Goal: Task Accomplishment & Management: Use online tool/utility

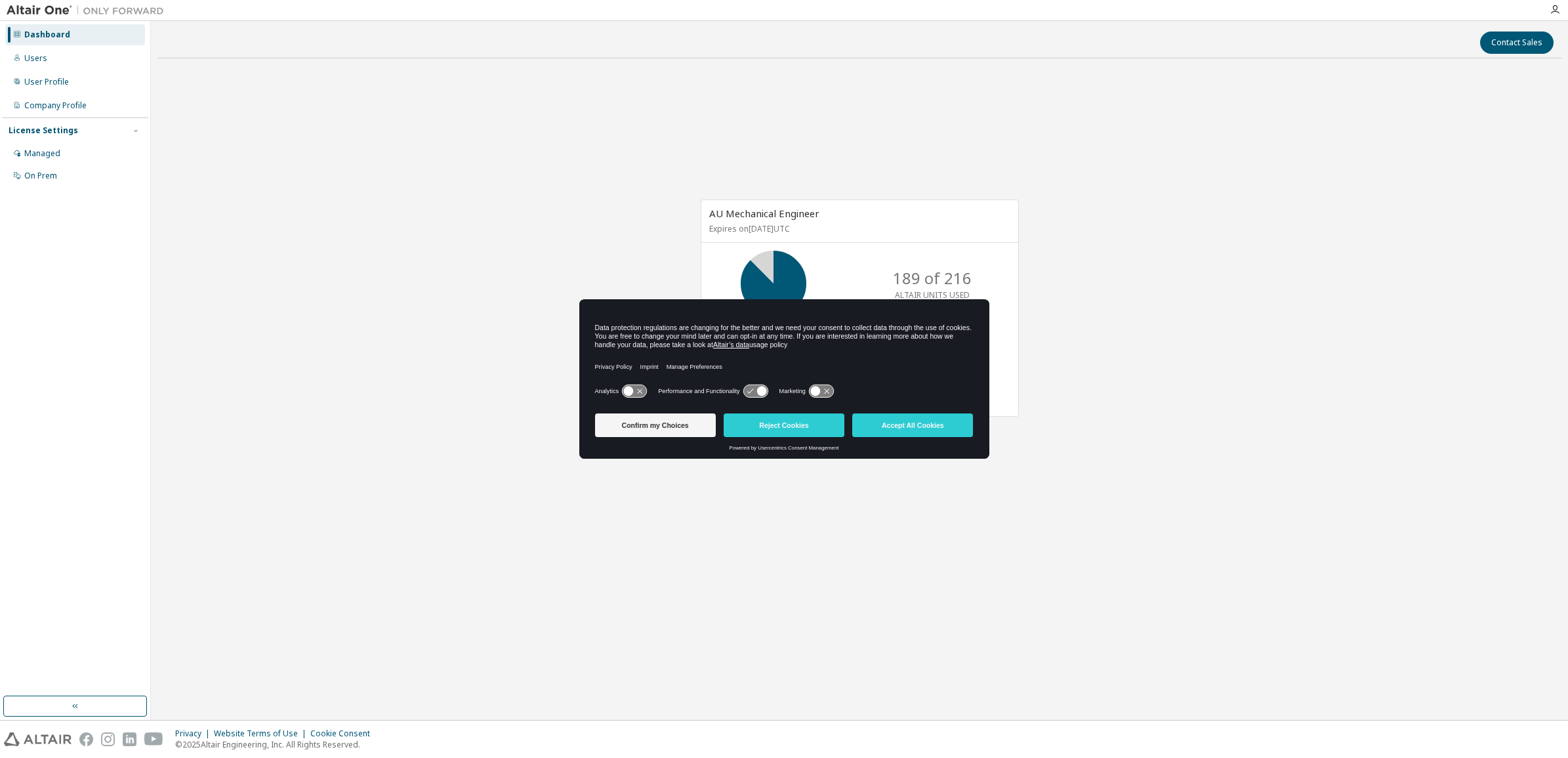
click at [1078, 443] on div "AU Mechanical Engineer Expires on [DATE] UTC 189 of 216 ALTAIR UNITS USED 0 of …" at bounding box center [860, 315] width 1405 height 492
click at [827, 435] on button "Reject Cookies" at bounding box center [784, 425] width 121 height 23
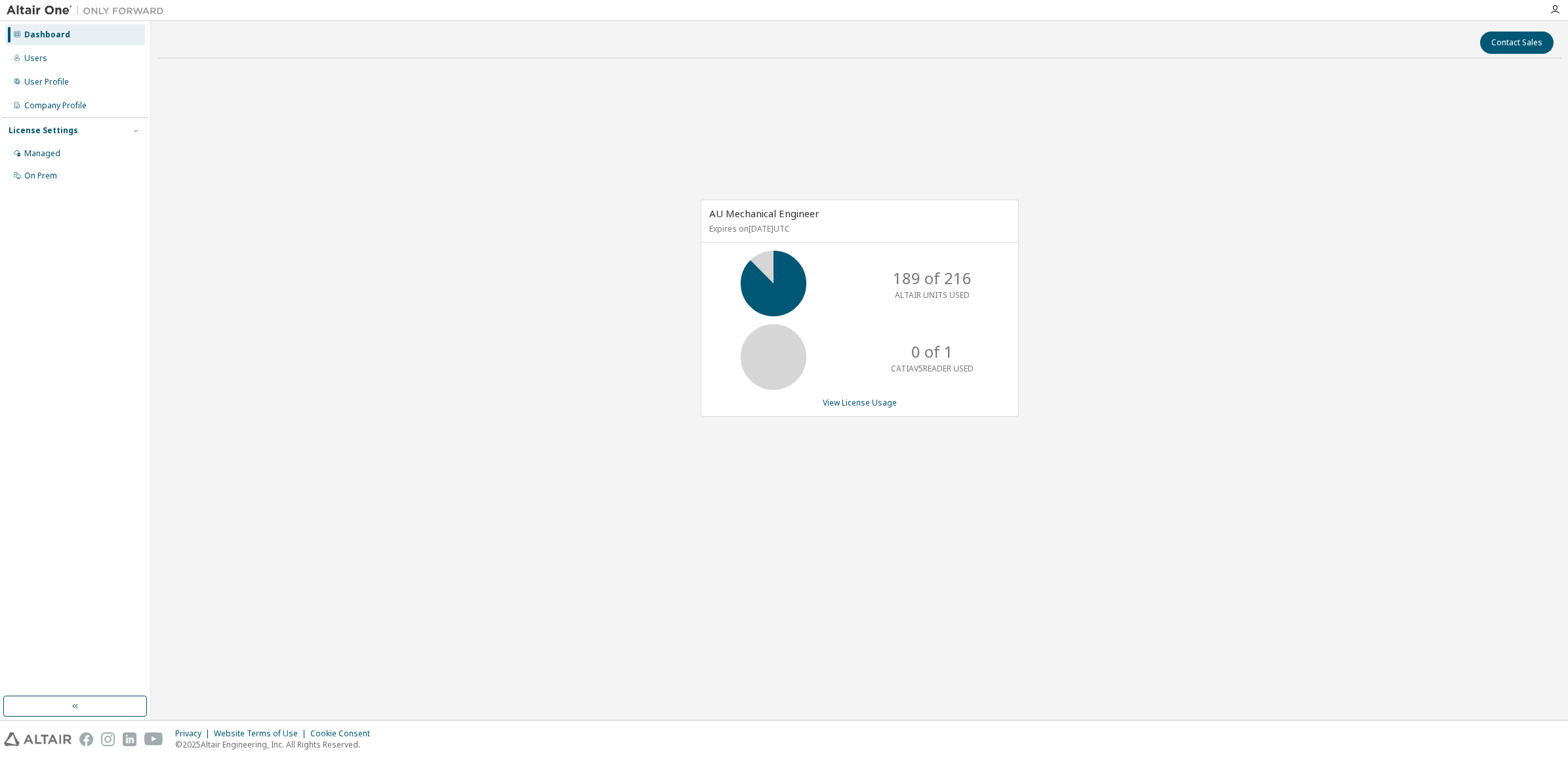
click at [894, 476] on div "AU Mechanical Engineer Expires on [DATE] UTC 189 of 216 ALTAIR UNITS USED 0 of …" at bounding box center [860, 315] width 1405 height 492
click at [62, 153] on div "Managed" at bounding box center [76, 154] width 140 height 21
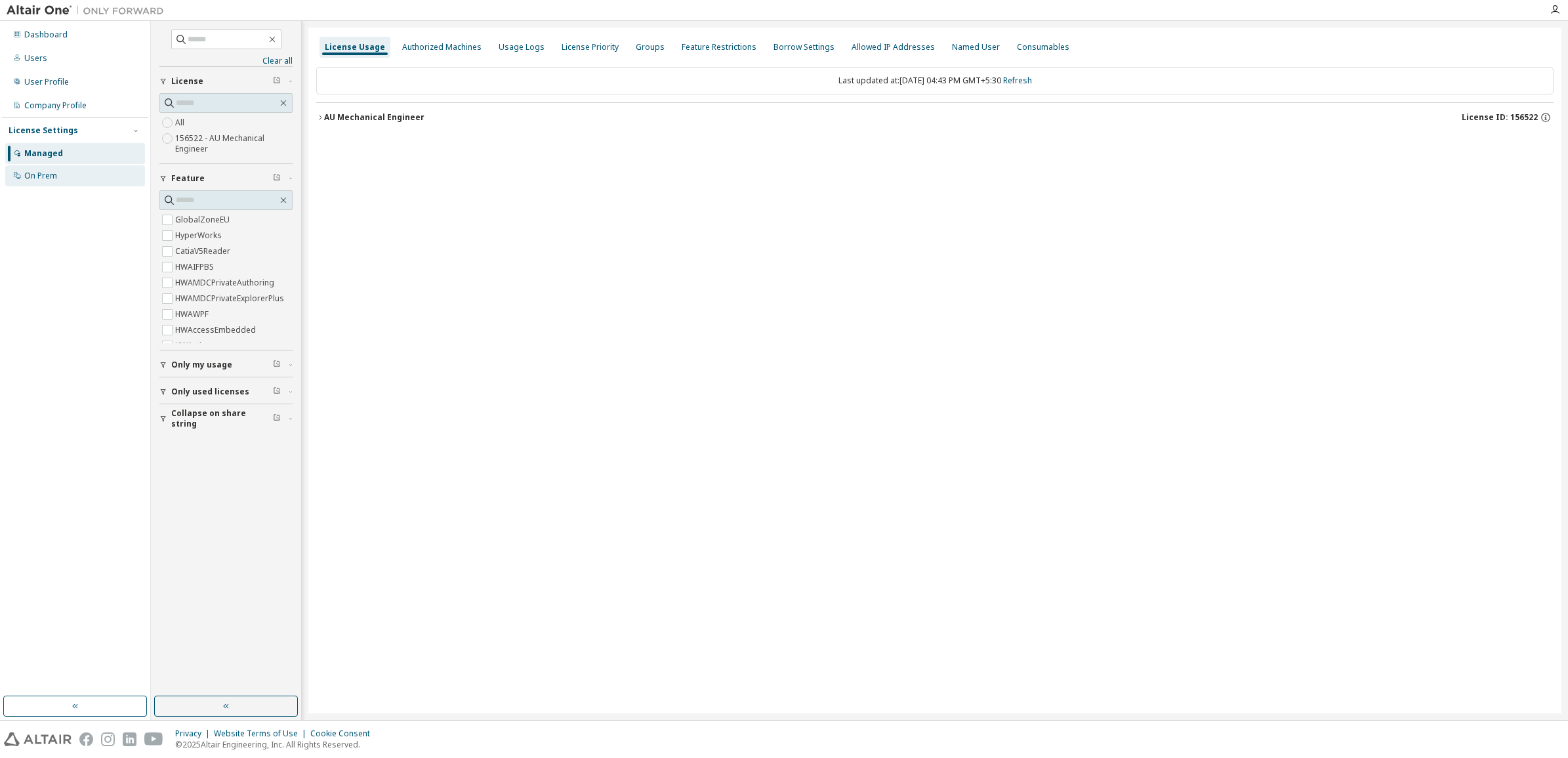
click at [66, 175] on div "On Prem" at bounding box center [76, 175] width 140 height 21
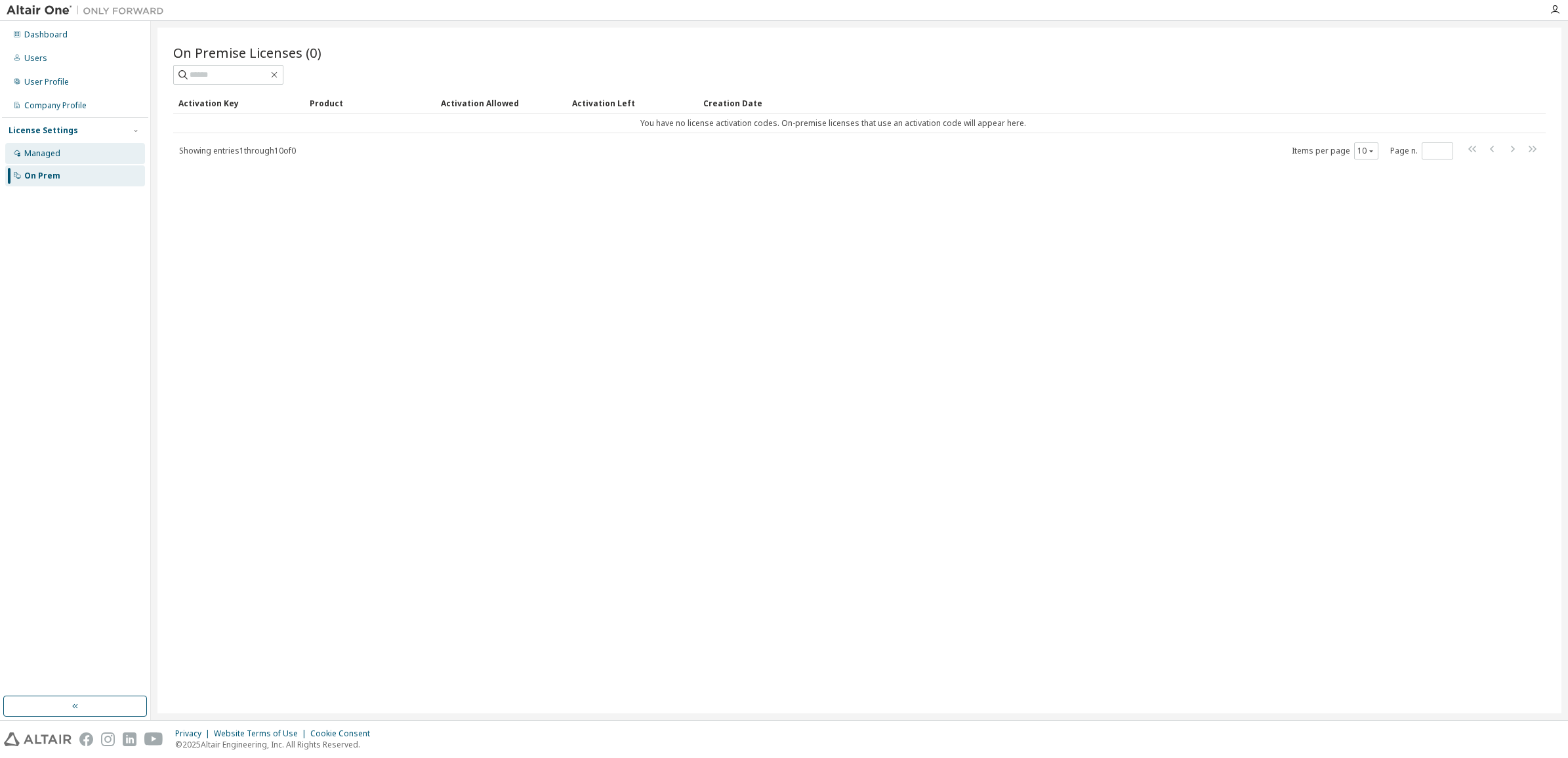
click at [104, 158] on div "Managed" at bounding box center [76, 154] width 140 height 21
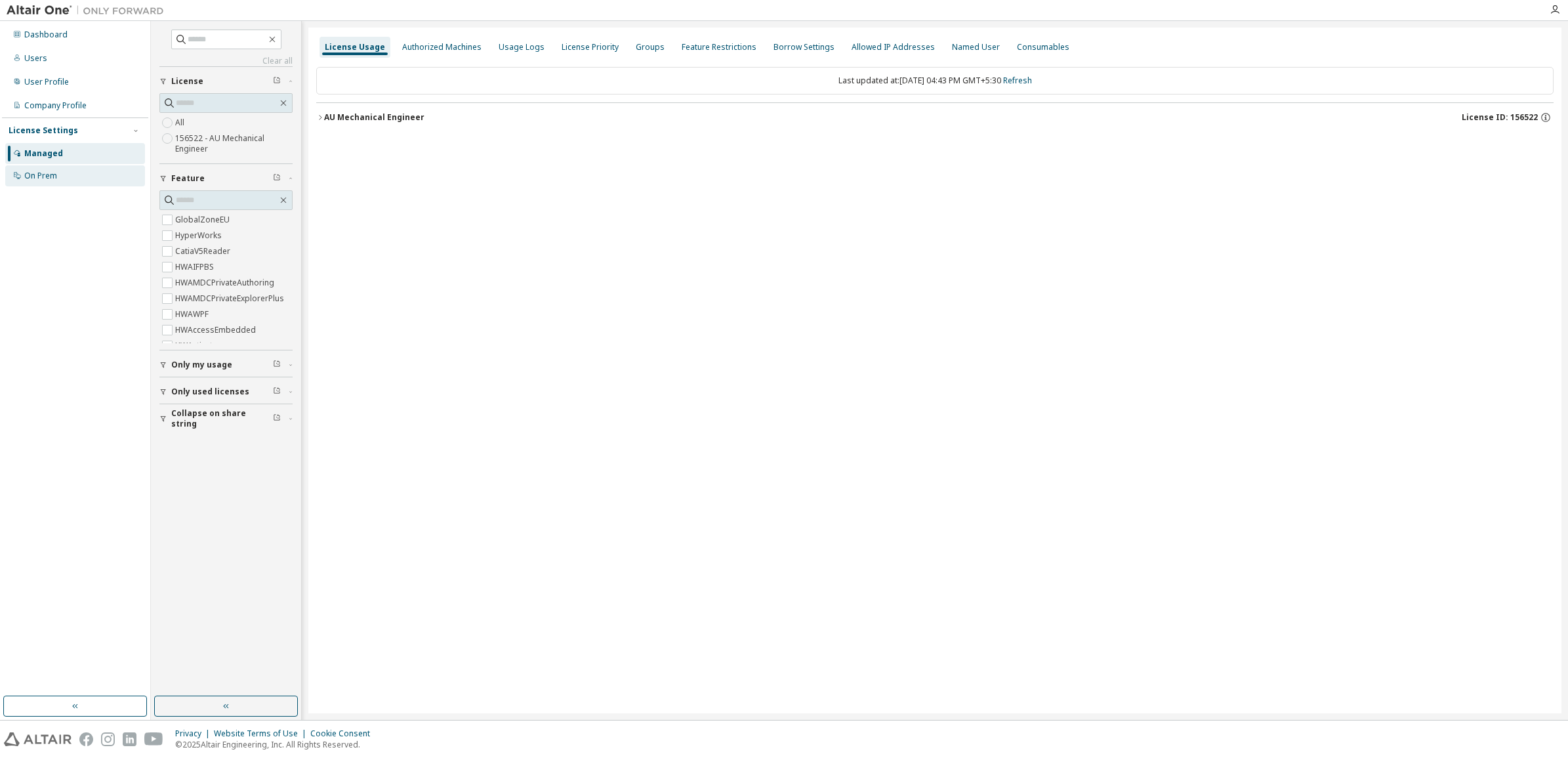
click at [102, 175] on div "On Prem" at bounding box center [76, 175] width 140 height 21
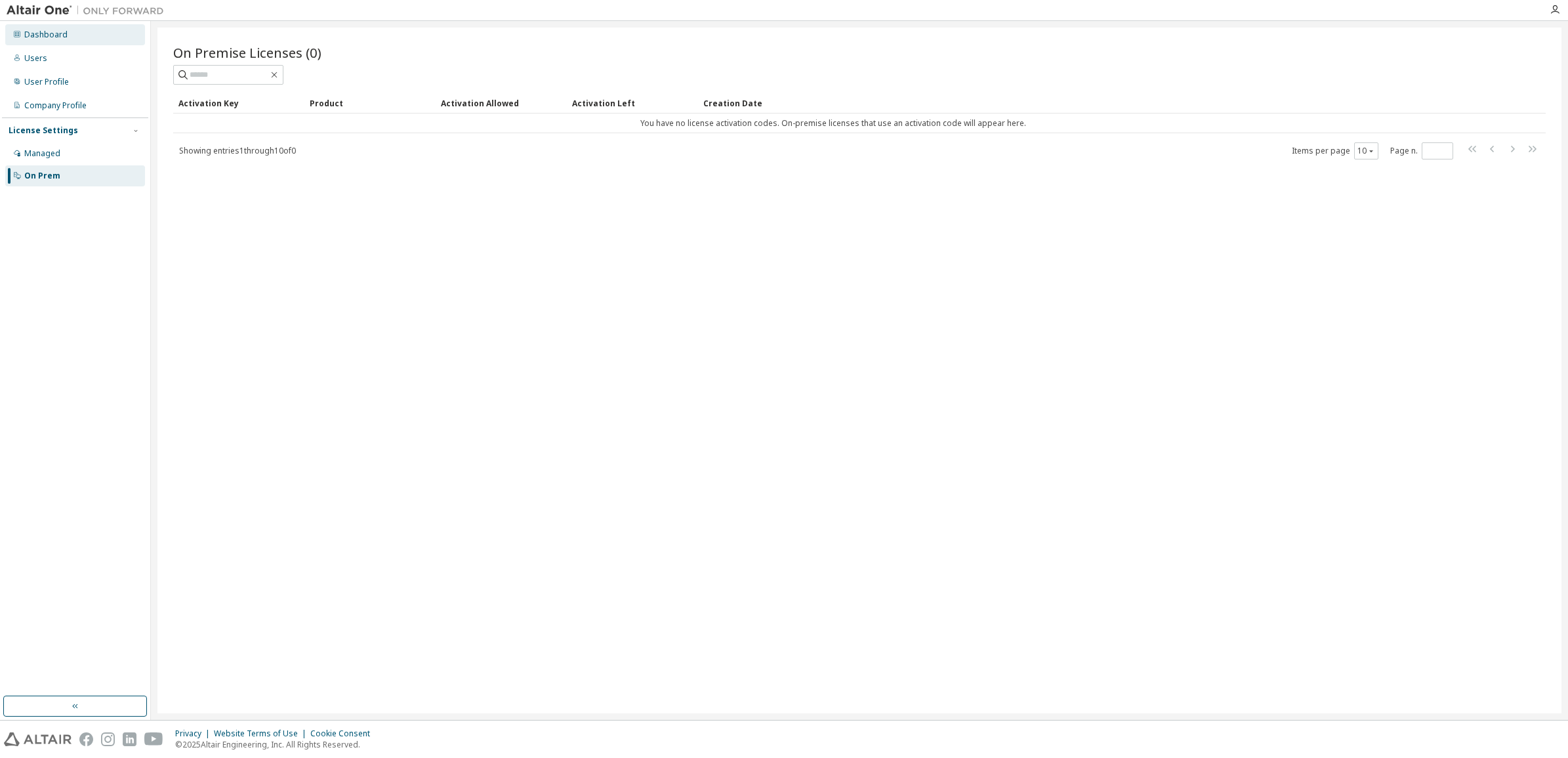
click at [52, 37] on div "Dashboard" at bounding box center [46, 35] width 43 height 10
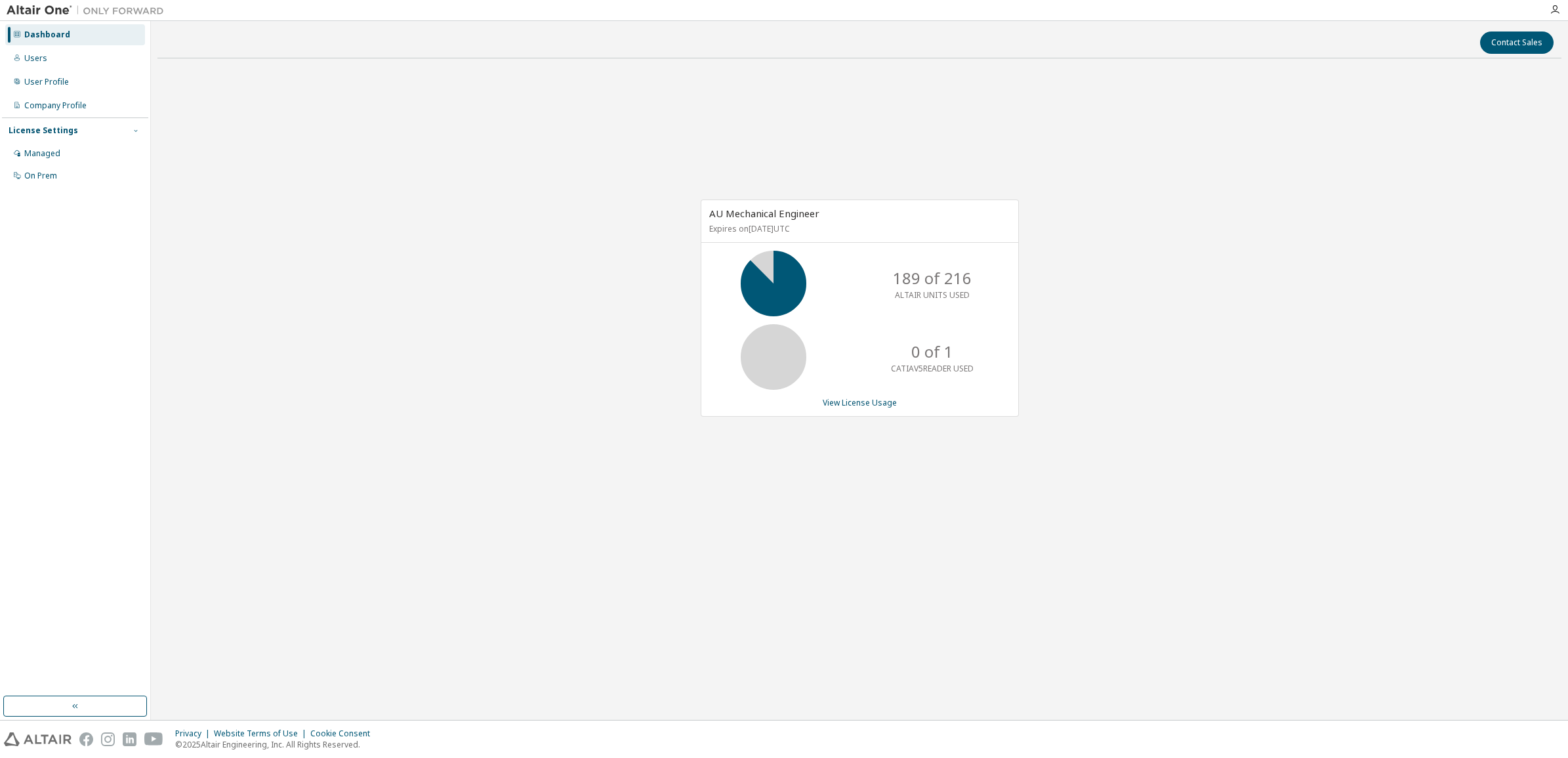
click at [137, 131] on icon "button" at bounding box center [136, 130] width 8 height 8
click at [135, 131] on icon "button" at bounding box center [136, 130] width 8 height 8
click at [41, 172] on div "On Prem" at bounding box center [40, 175] width 33 height 10
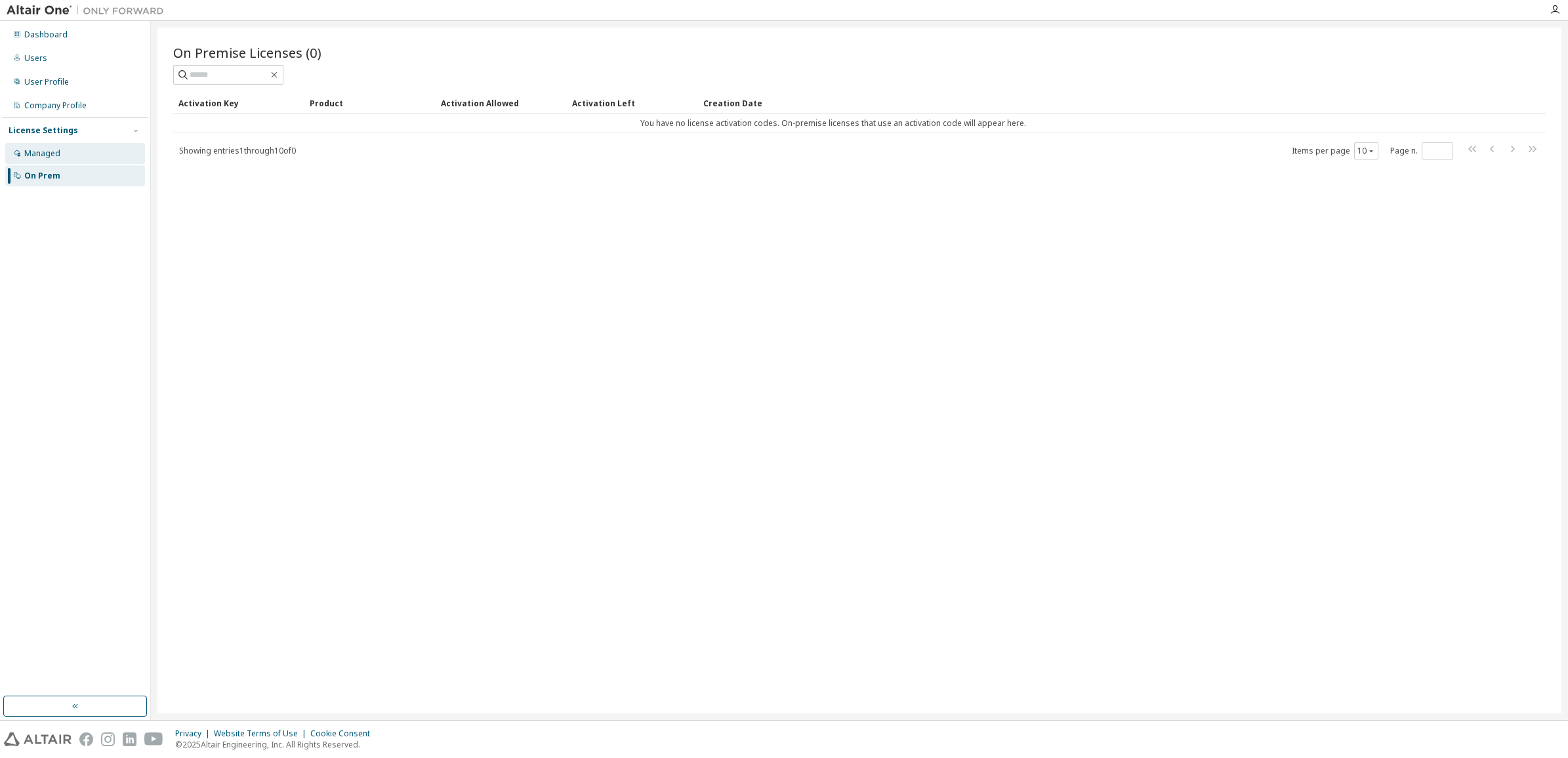
click at [54, 156] on div "Managed" at bounding box center [42, 153] width 36 height 10
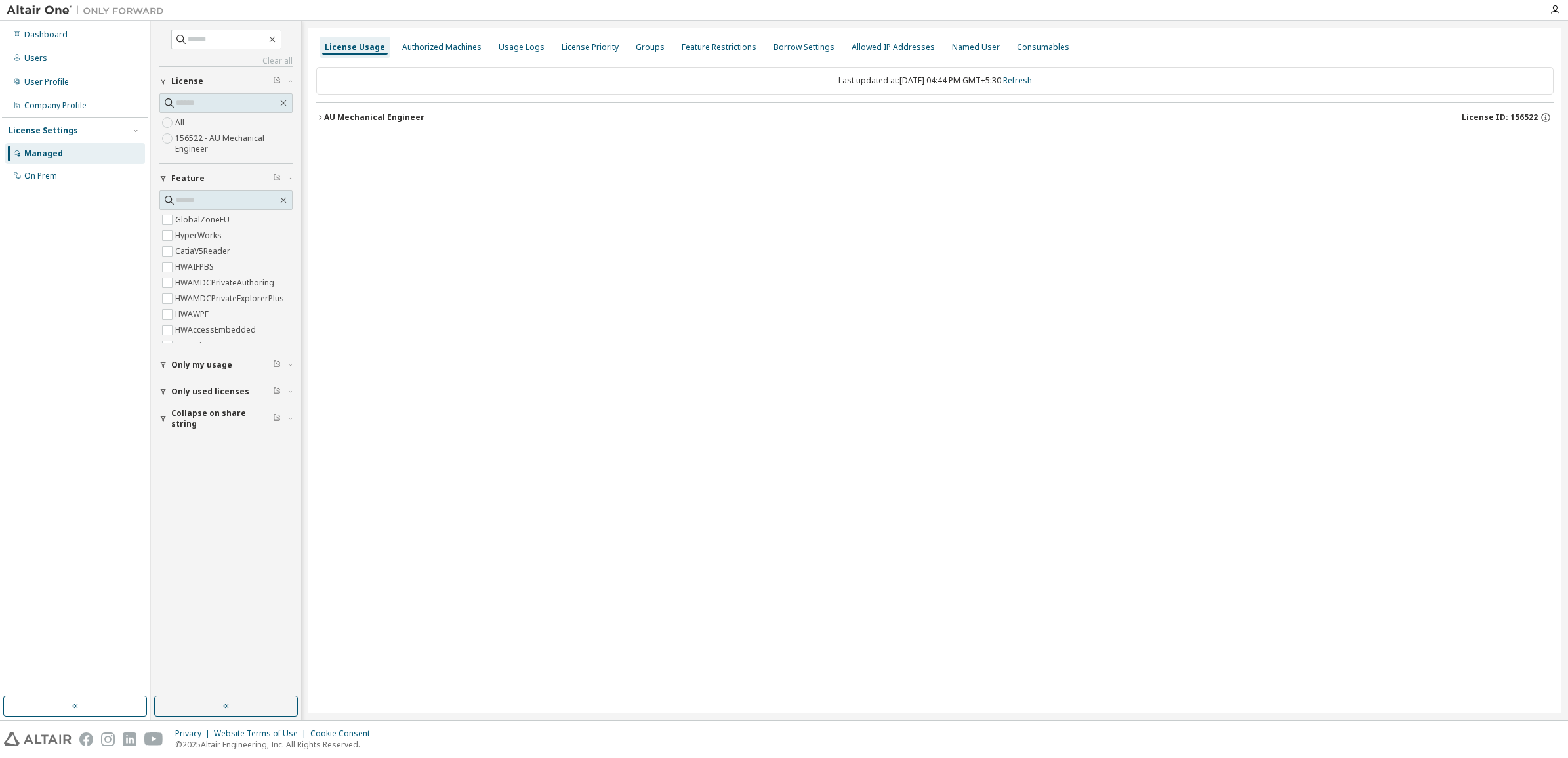
click at [417, 86] on div "Last updated at: Wed 2025-10-08 04:44 PM GMT+5:30 Refresh" at bounding box center [935, 80] width 1238 height 27
click at [893, 79] on div "Last updated at: Wed 2025-10-08 04:44 PM GMT+5:30 Refresh" at bounding box center [935, 80] width 1238 height 27
click at [319, 122] on icon "button" at bounding box center [320, 117] width 8 height 8
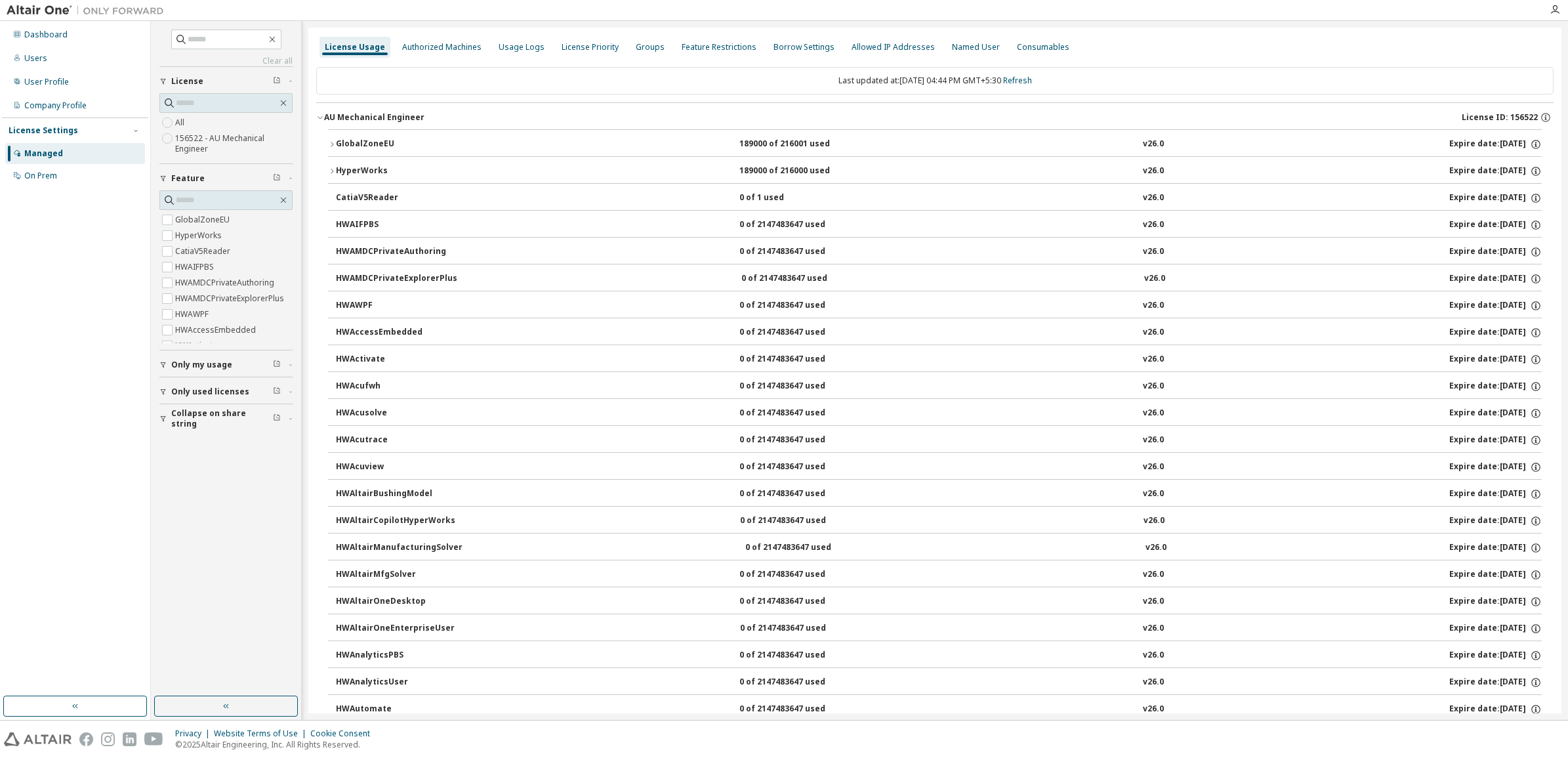
click at [357, 118] on div "AU Mechanical Engineer" at bounding box center [374, 117] width 101 height 10
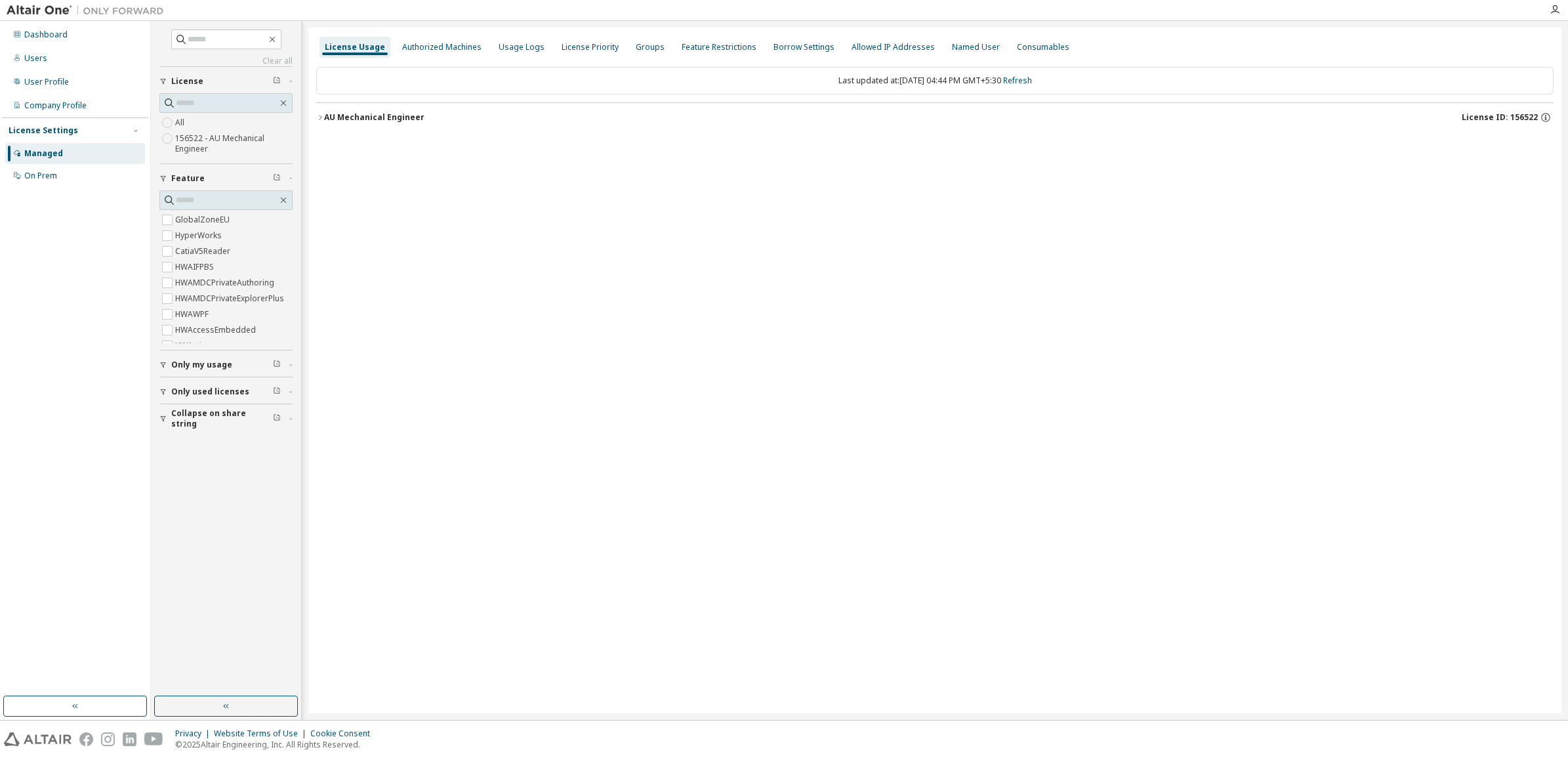
click at [357, 118] on div "AU Mechanical Engineer" at bounding box center [374, 117] width 101 height 10
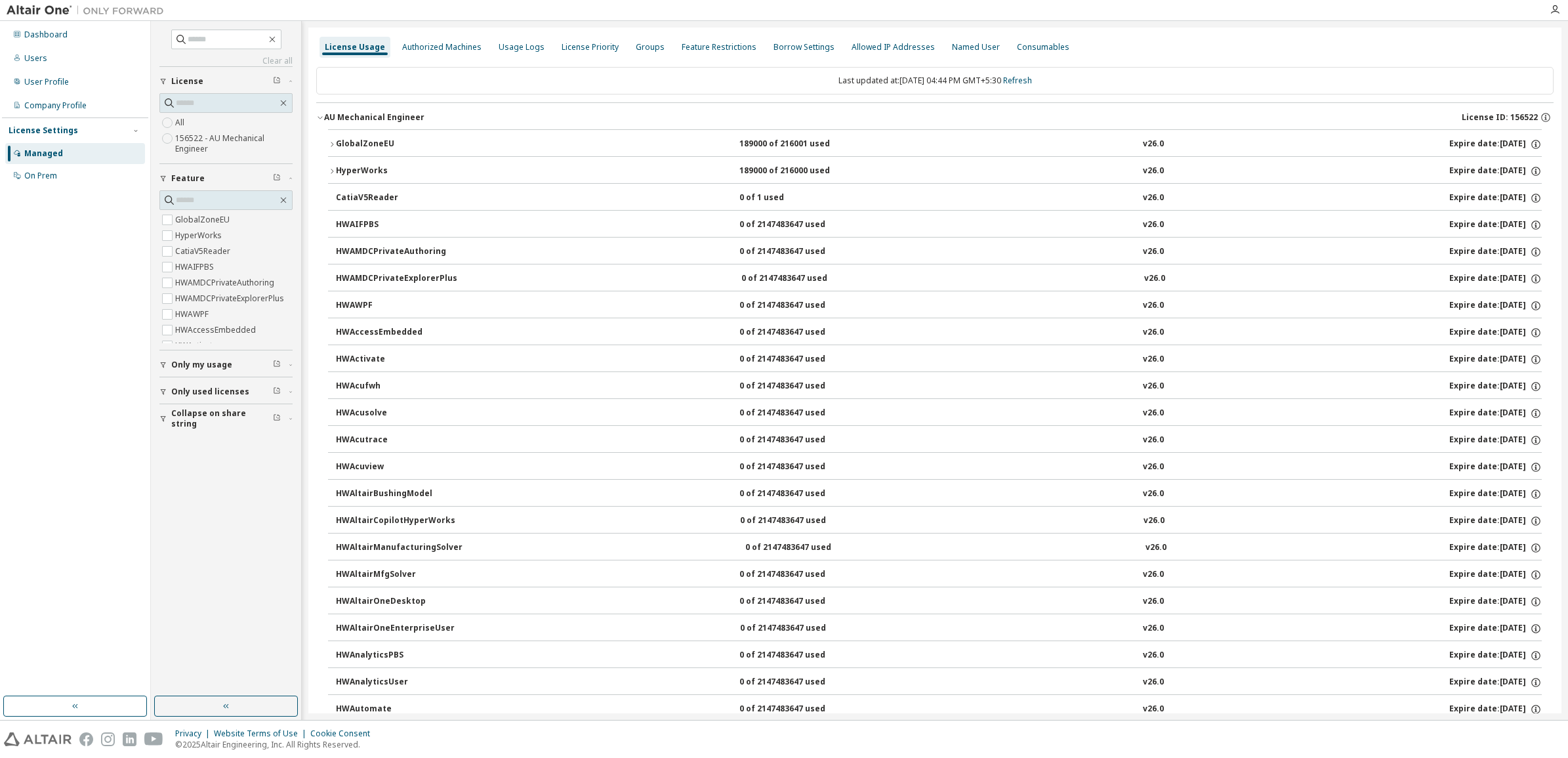
click at [328, 171] on icon "button" at bounding box center [332, 171] width 8 height 8
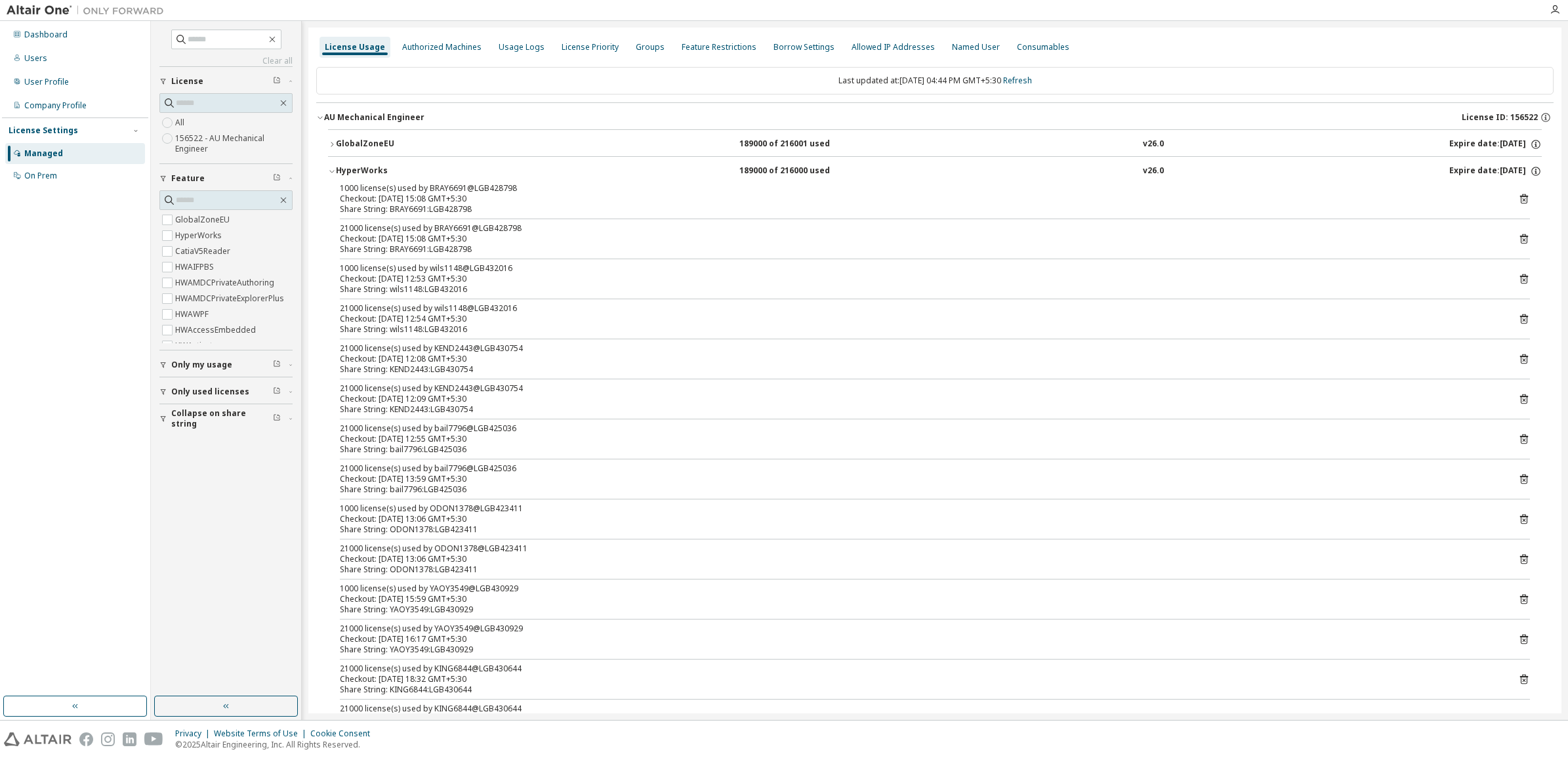
click at [328, 171] on icon "button" at bounding box center [332, 171] width 8 height 8
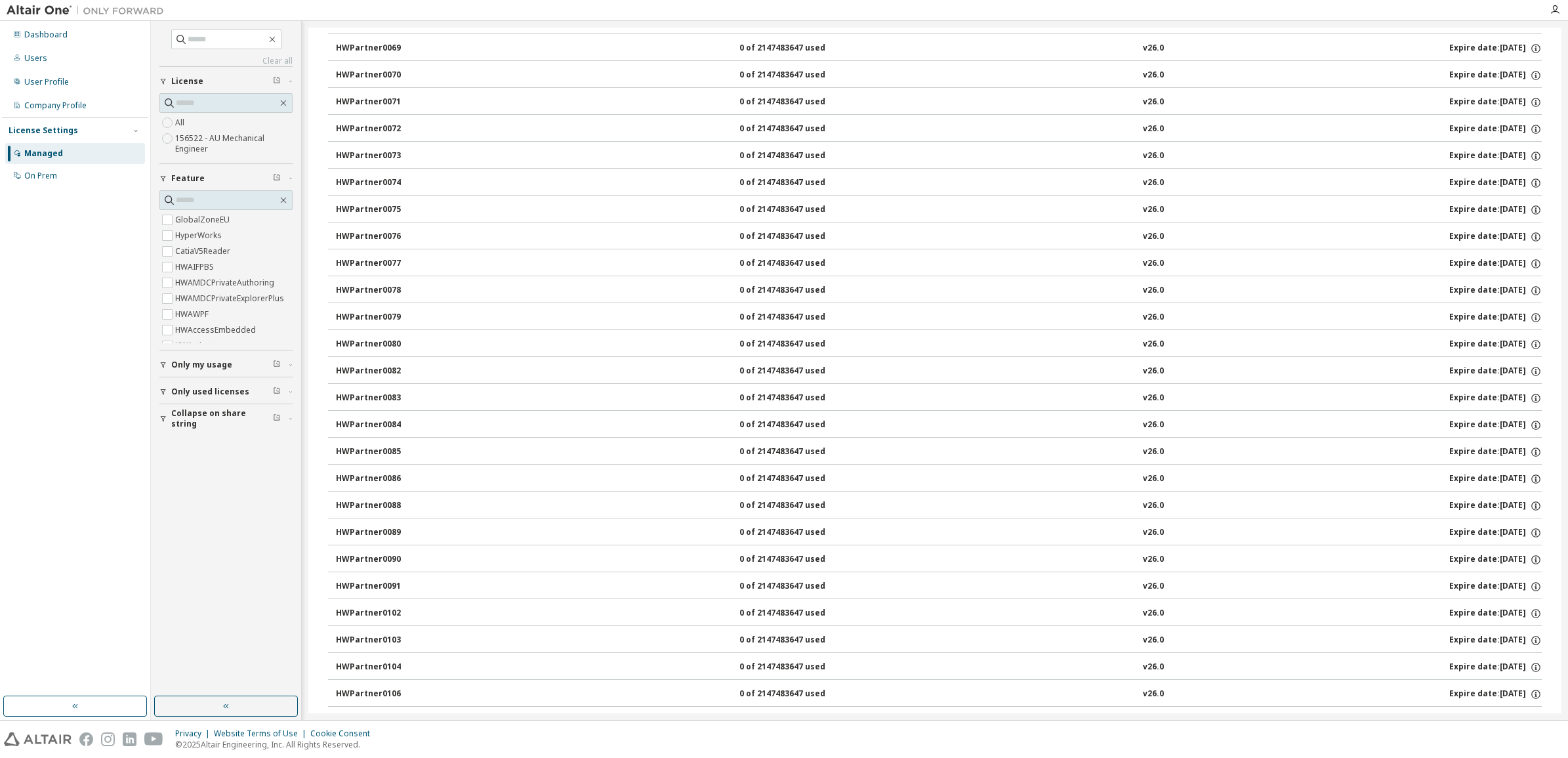
scroll to position [6478, 0]
drag, startPoint x: 1554, startPoint y: 542, endPoint x: 1570, endPoint y: 730, distance: 188.7
click at [1568, 730] on html "Dashboard Users User Profile Company Profile License Settings Managed On Prem C…" at bounding box center [784, 379] width 1568 height 758
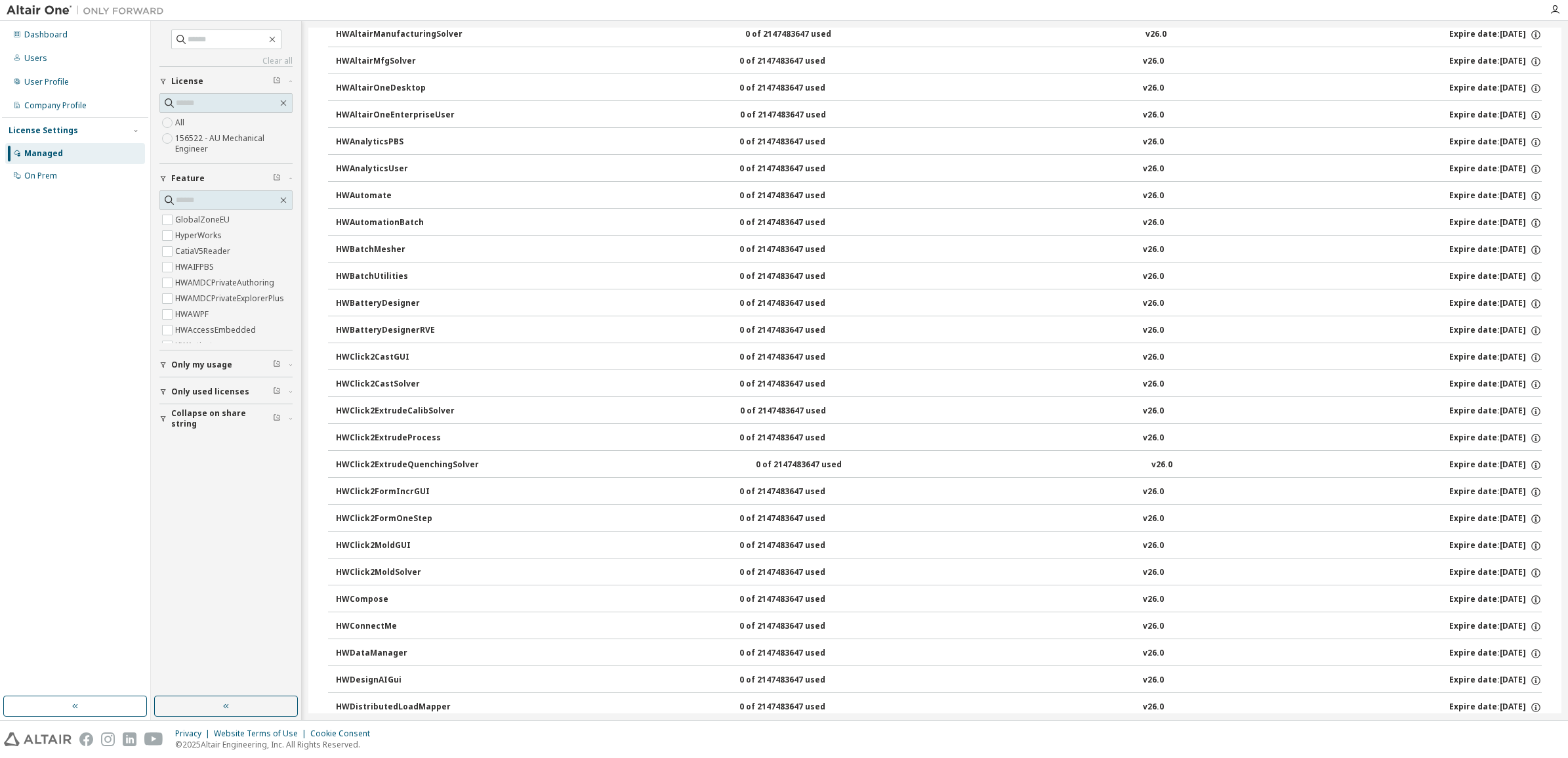
scroll to position [0, 0]
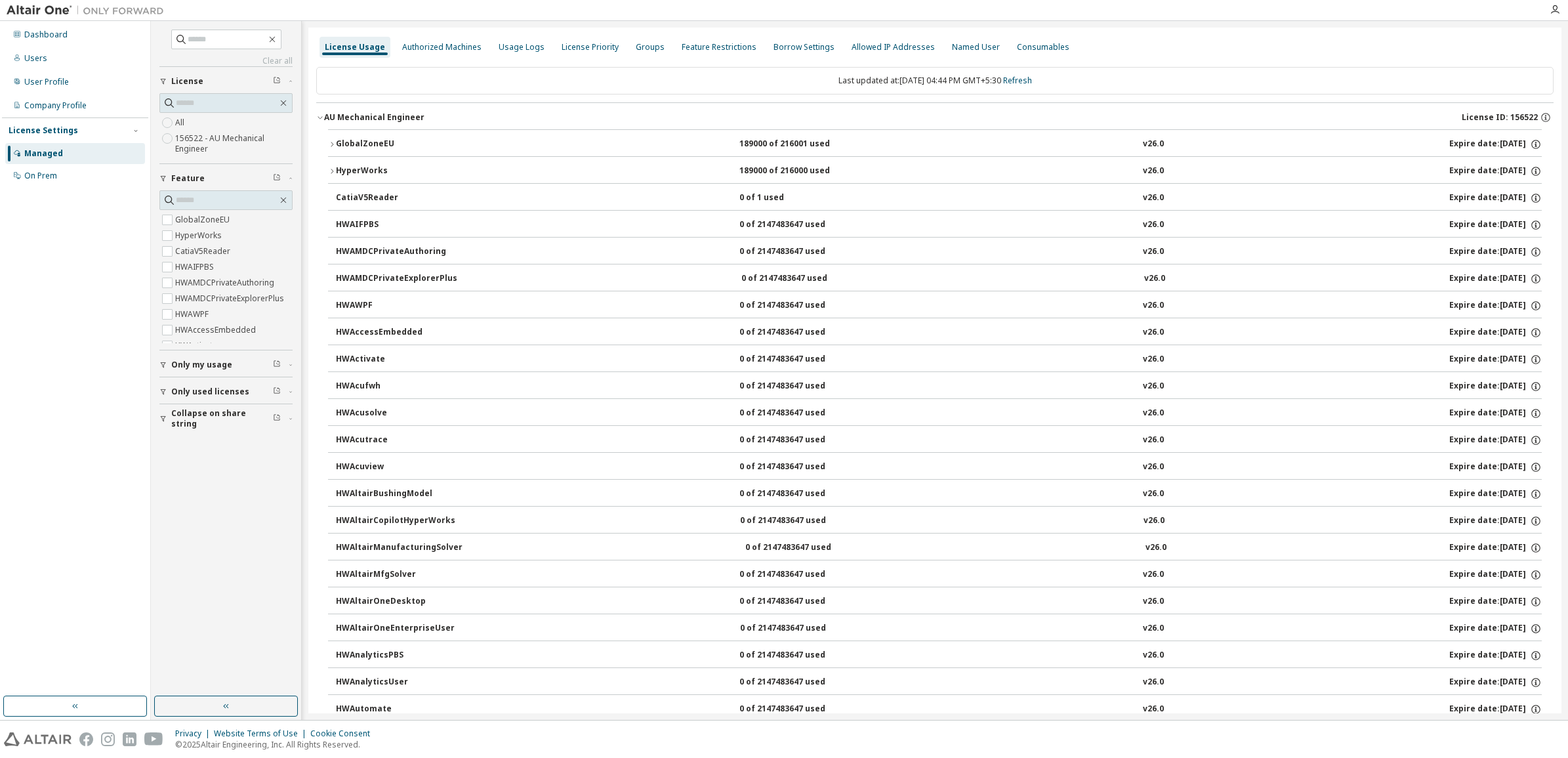
click at [471, 87] on div "Last updated at: Wed 2025-10-08 04:44 PM GMT+5:30 Refresh" at bounding box center [935, 80] width 1238 height 27
drag, startPoint x: 371, startPoint y: 116, endPoint x: 1542, endPoint y: 115, distance: 1171.0
click at [1542, 115] on icon "button" at bounding box center [1545, 117] width 12 height 12
click at [499, 47] on div "Usage Logs" at bounding box center [522, 47] width 46 height 10
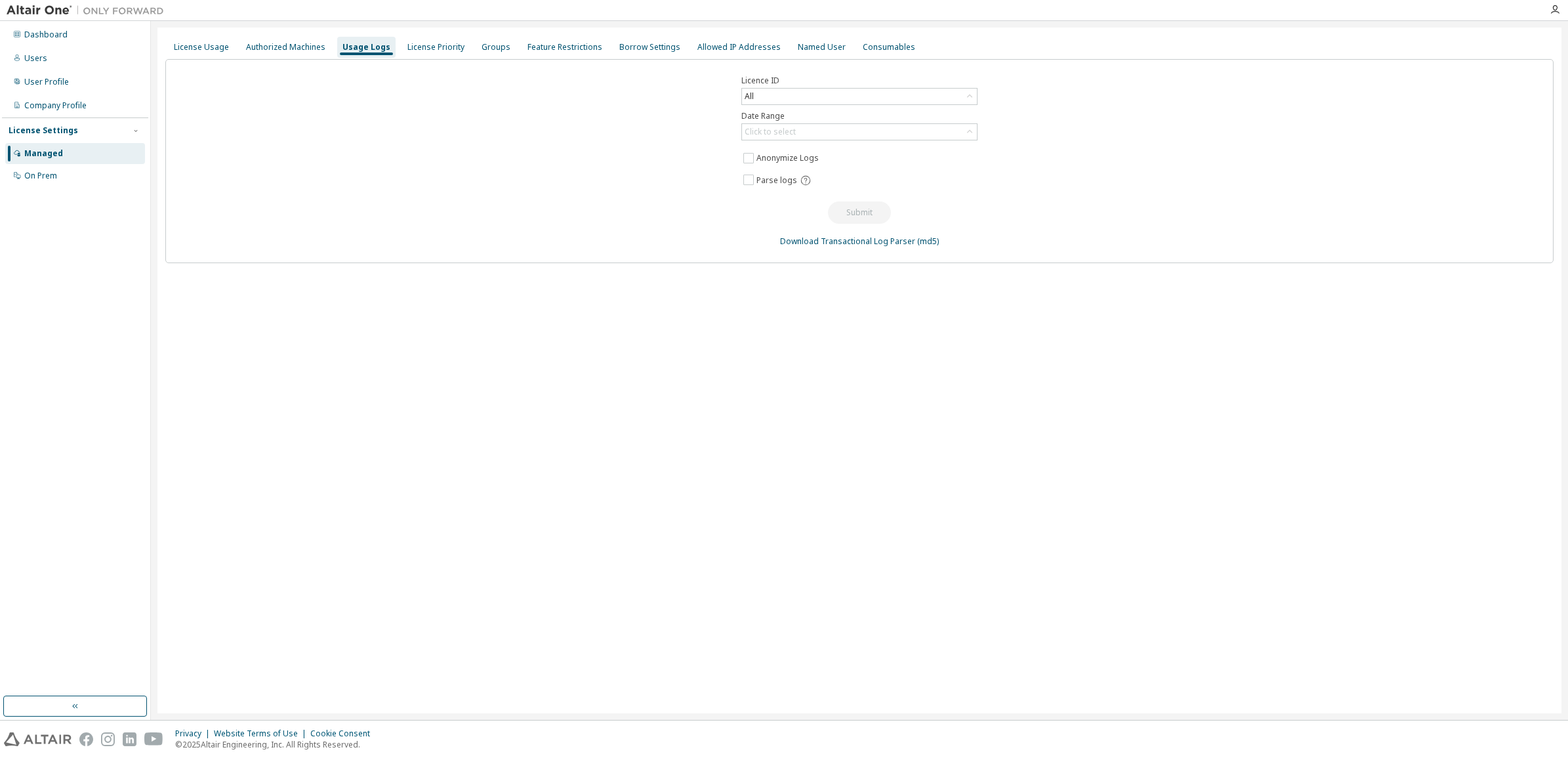
click at [808, 86] on div "Licence ID All Date Range Click to select Anonymize Logs Parse logs Submit Down…" at bounding box center [859, 161] width 1389 height 204
click at [808, 93] on div "All" at bounding box center [860, 97] width 235 height 16
click at [814, 168] on li "156522 - AU Mechanical Engineer" at bounding box center [859, 167] width 233 height 17
click at [860, 132] on div "Click to select" at bounding box center [860, 132] width 235 height 16
click at [831, 201] on li "Custom Date Range" at bounding box center [859, 203] width 233 height 17
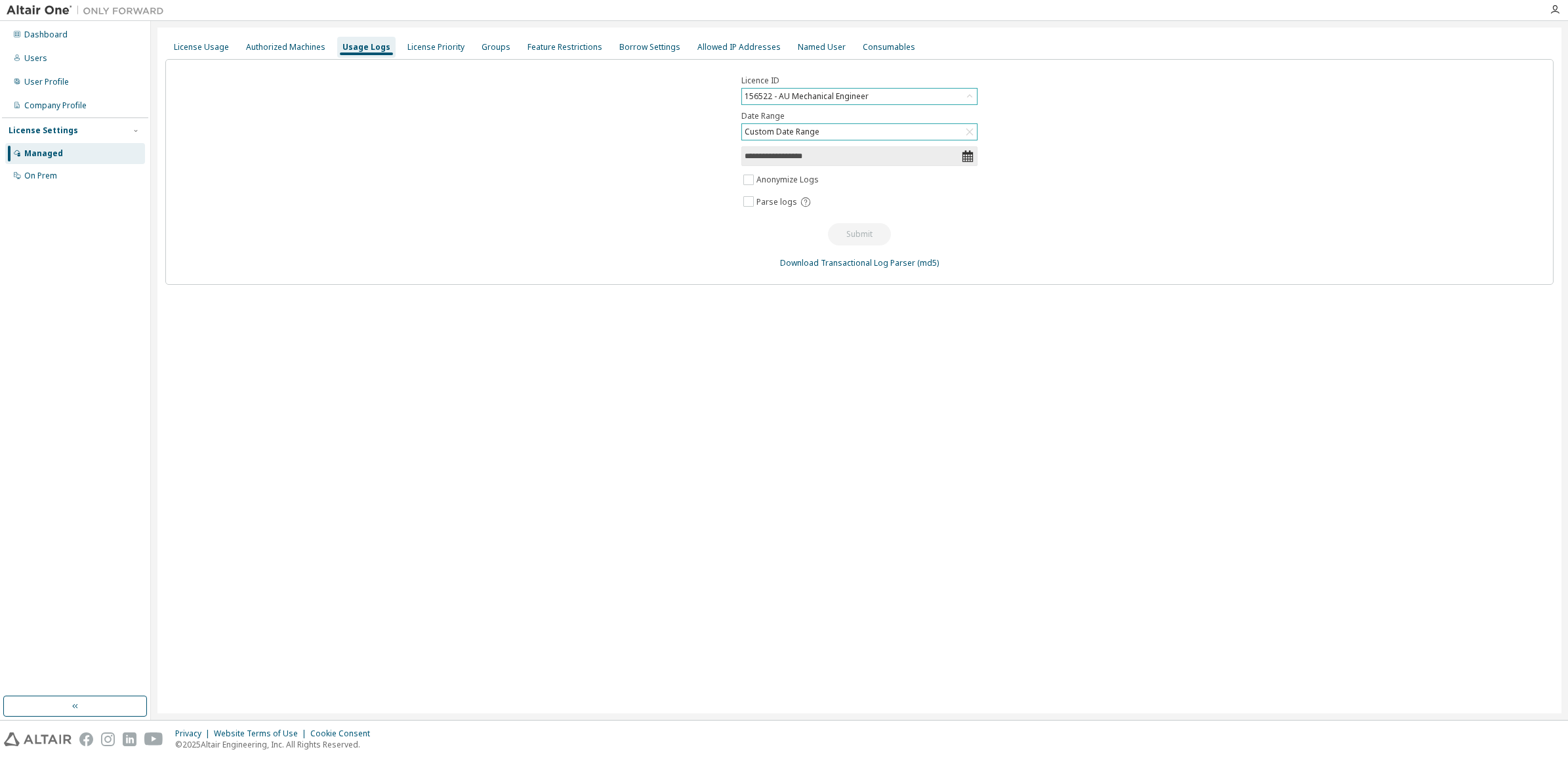
click at [972, 151] on icon at bounding box center [968, 156] width 13 height 13
click at [972, 155] on icon at bounding box center [968, 156] width 13 height 13
click at [964, 159] on icon at bounding box center [968, 156] width 10 height 12
click at [811, 152] on input "**********" at bounding box center [852, 156] width 217 height 13
click at [761, 224] on button "button" at bounding box center [758, 224] width 16 height 16
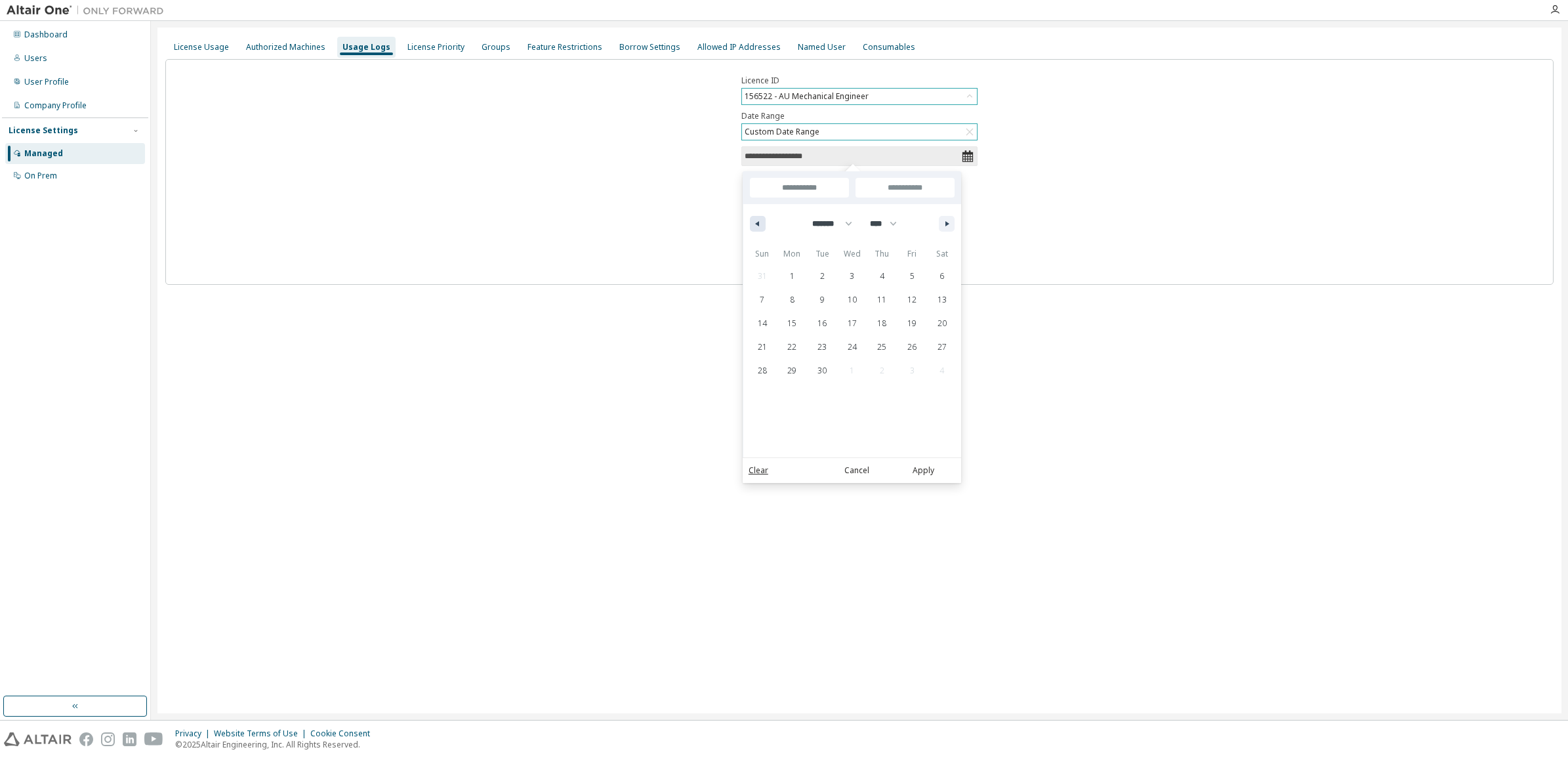
click at [761, 224] on button "button" at bounding box center [758, 224] width 16 height 16
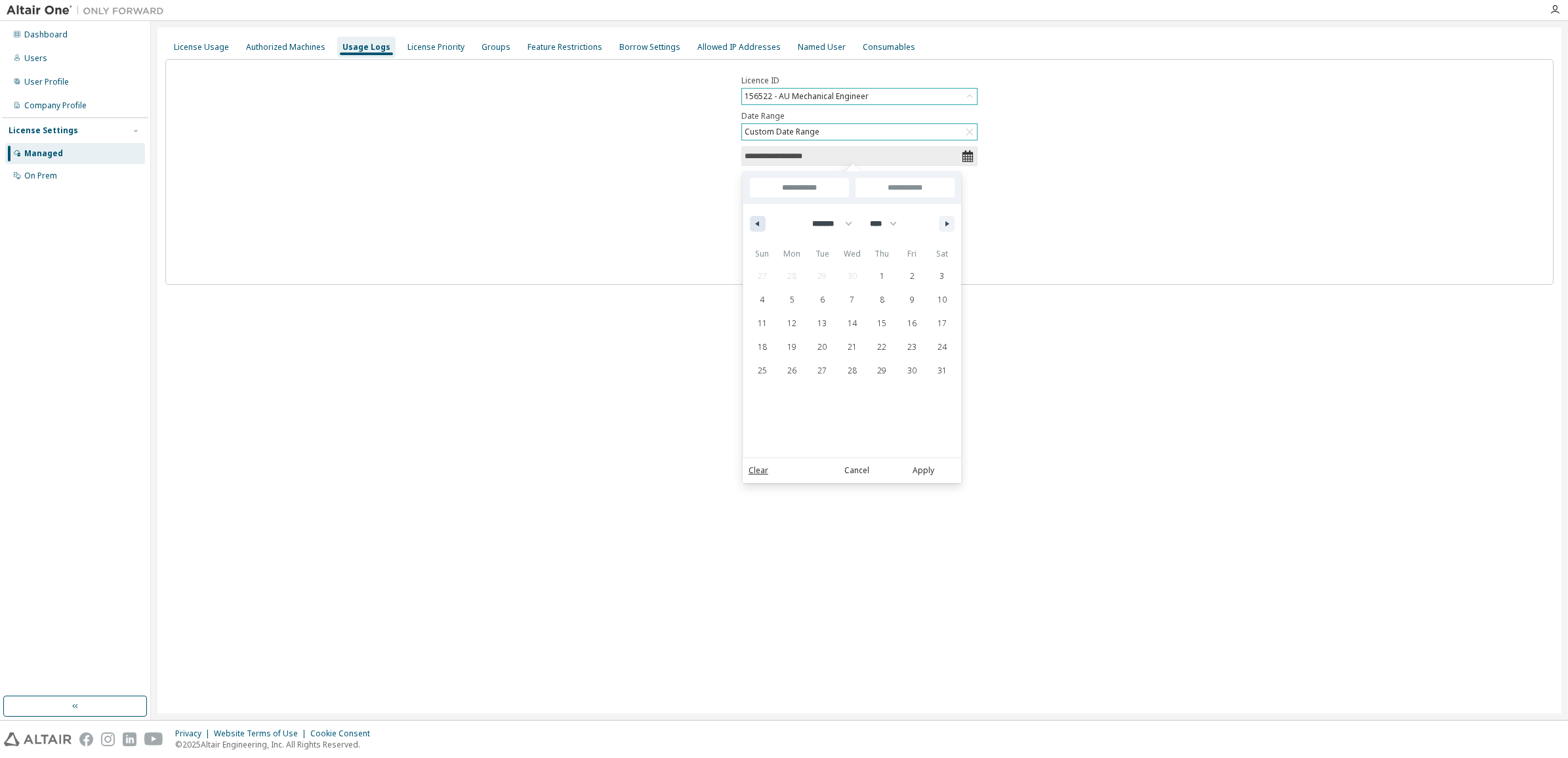
click at [761, 224] on button "button" at bounding box center [758, 224] width 16 height 16
select select "**"
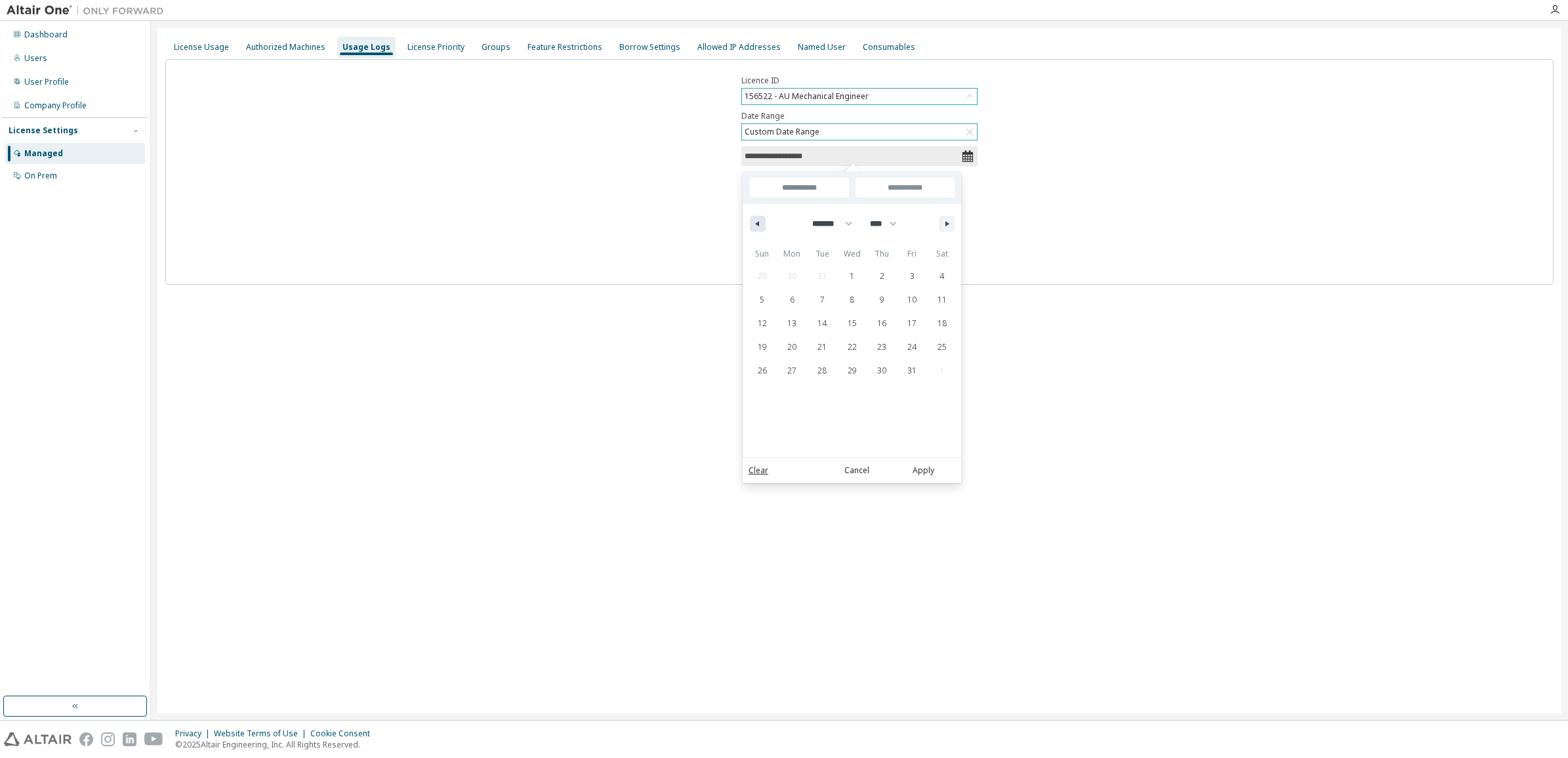
select select "****"
click at [761, 224] on button "button" at bounding box center [758, 224] width 16 height 16
click at [940, 221] on button "button" at bounding box center [947, 224] width 16 height 16
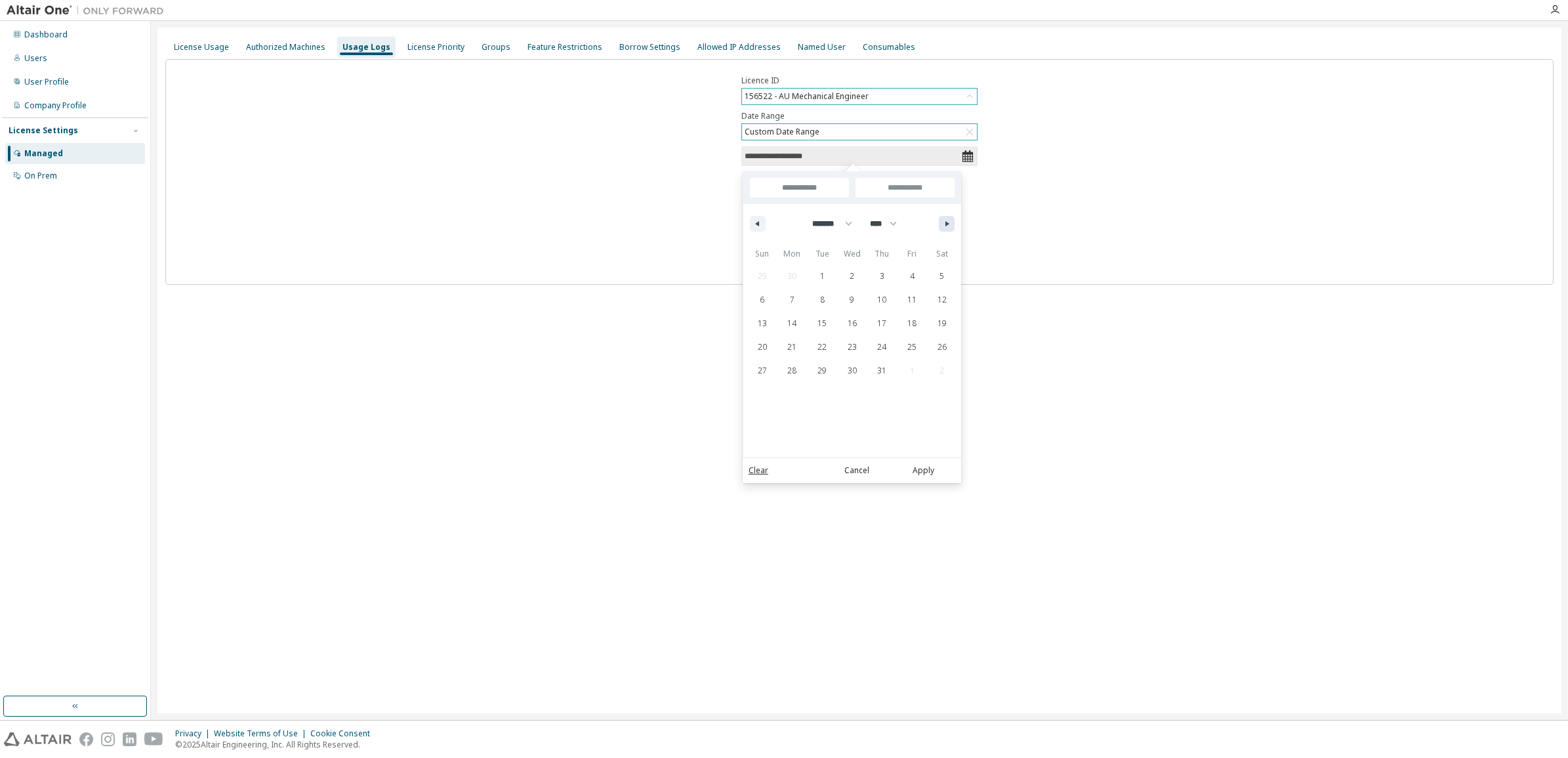
click at [940, 221] on button "button" at bounding box center [947, 224] width 16 height 16
click at [939, 231] on div "******* ******** ***** ***** *** **** **** ****** ********* ******* ******** **…" at bounding box center [852, 224] width 218 height 39
click at [943, 225] on button "button" at bounding box center [947, 224] width 16 height 16
select select "**"
click at [771, 272] on span "1" at bounding box center [763, 276] width 31 height 17
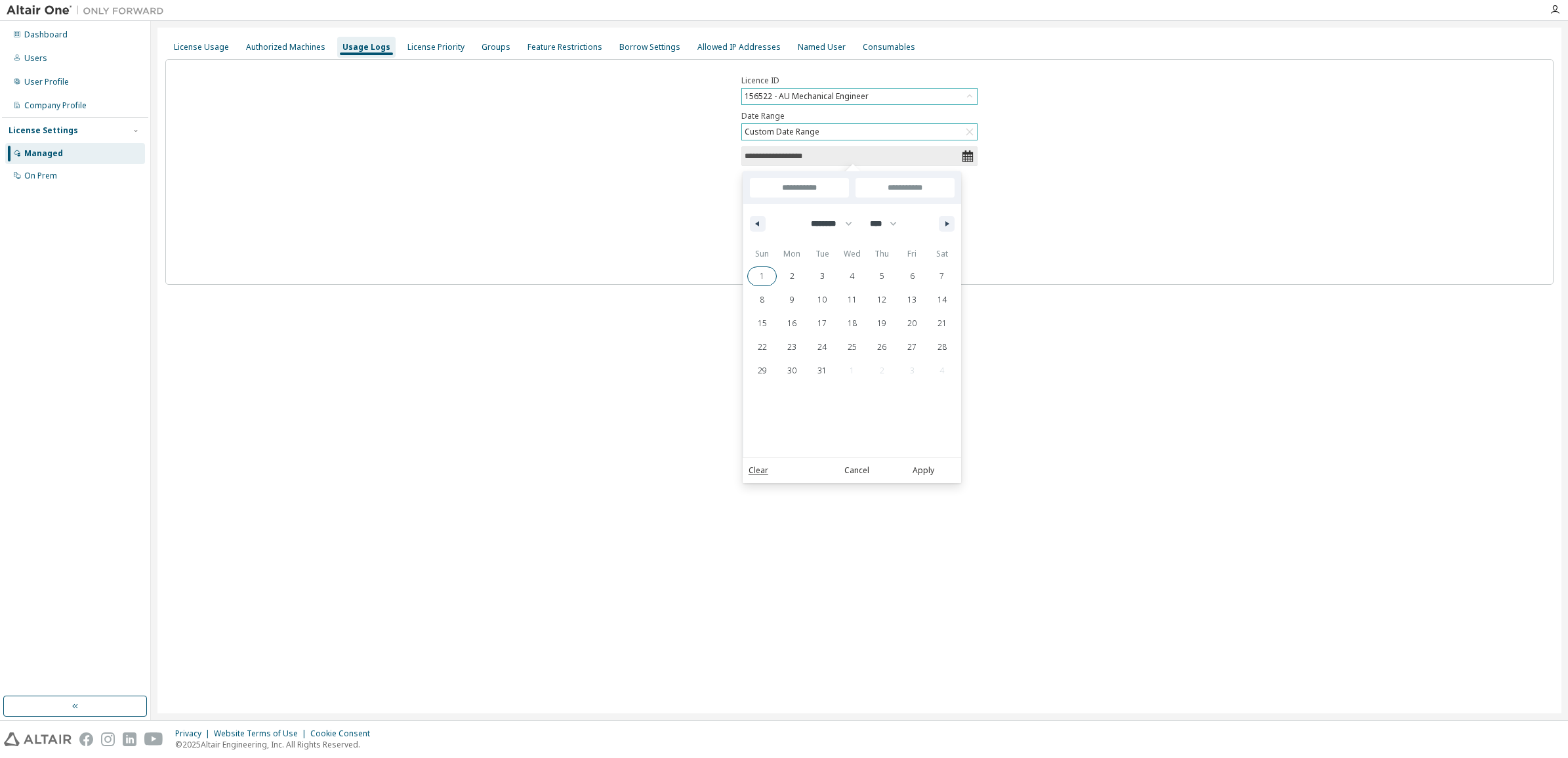
type input "*"
type input "**********"
click at [923, 189] on input "**********" at bounding box center [905, 187] width 99 height 19
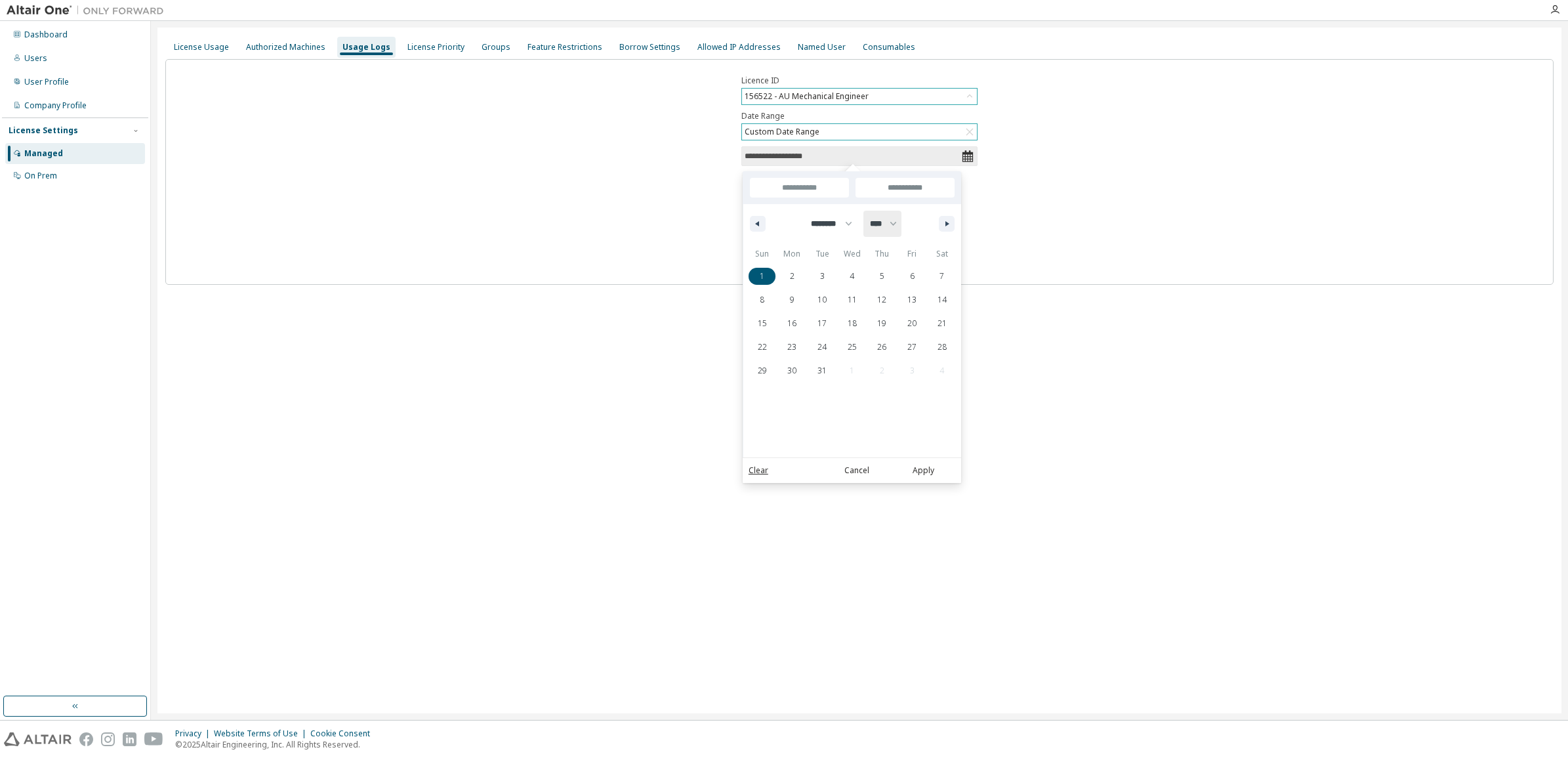
click at [900, 226] on select "**** **** **** **** **** ****" at bounding box center [882, 224] width 38 height 27
select select "****"
click at [869, 211] on select "**** **** **** **** **** ****" at bounding box center [882, 224] width 38 height 27
select select "*"
click at [854, 303] on span "8" at bounding box center [852, 299] width 5 height 23
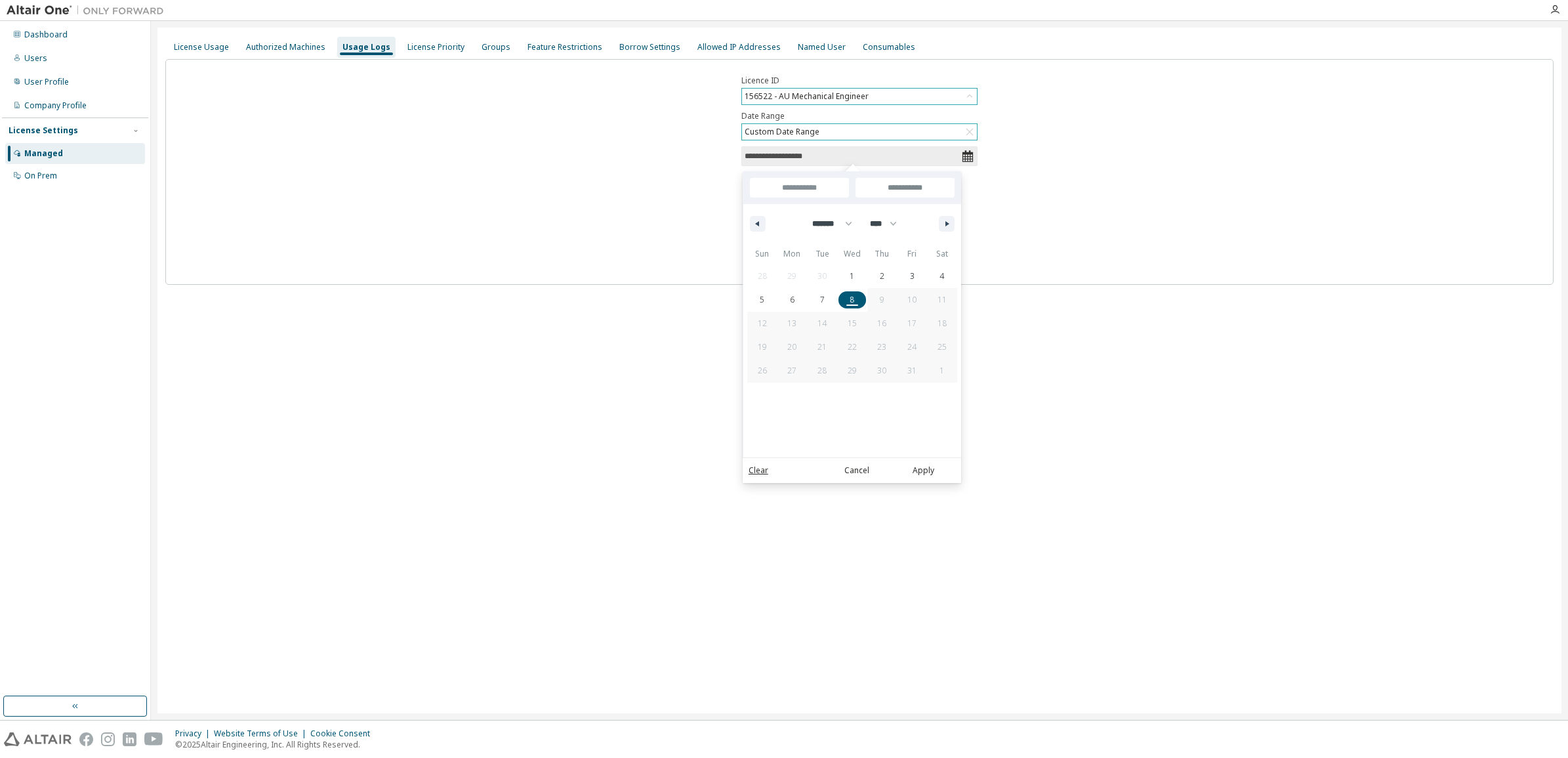
type input "***"
type input "**********"
select select "**"
select select "****"
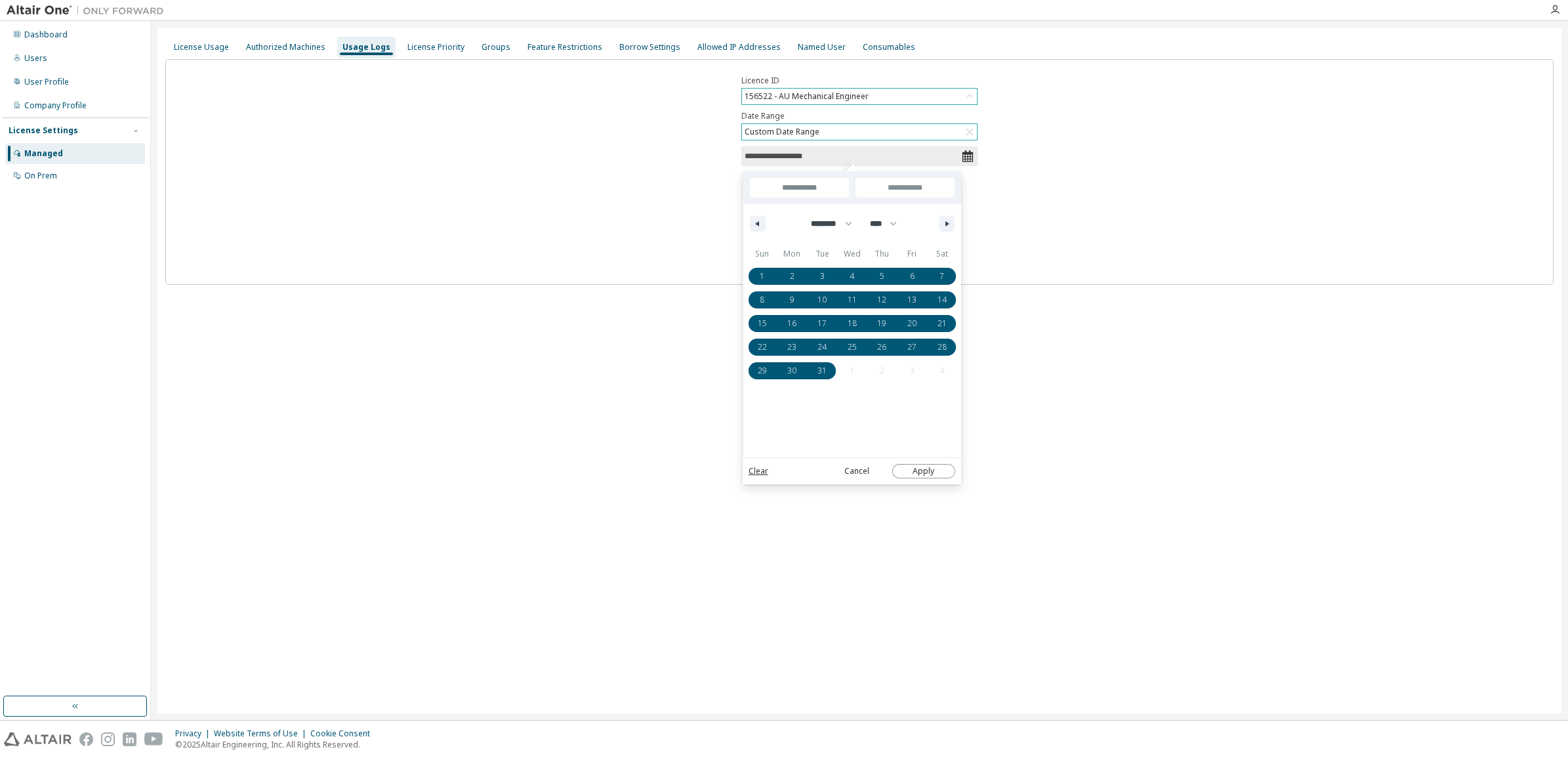
click at [927, 466] on button "Apply" at bounding box center [924, 471] width 63 height 14
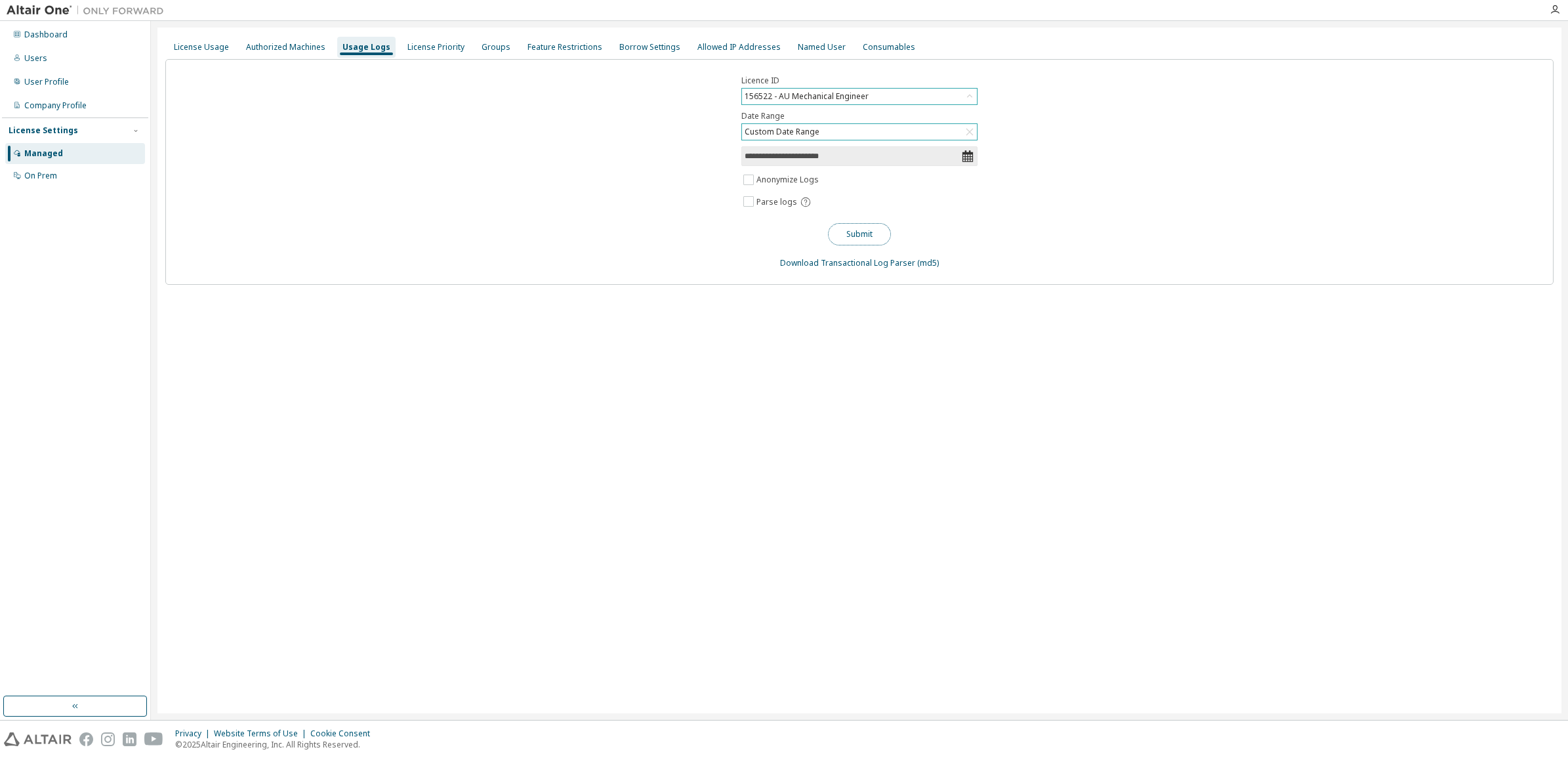
click at [864, 229] on button "Submit" at bounding box center [860, 234] width 63 height 23
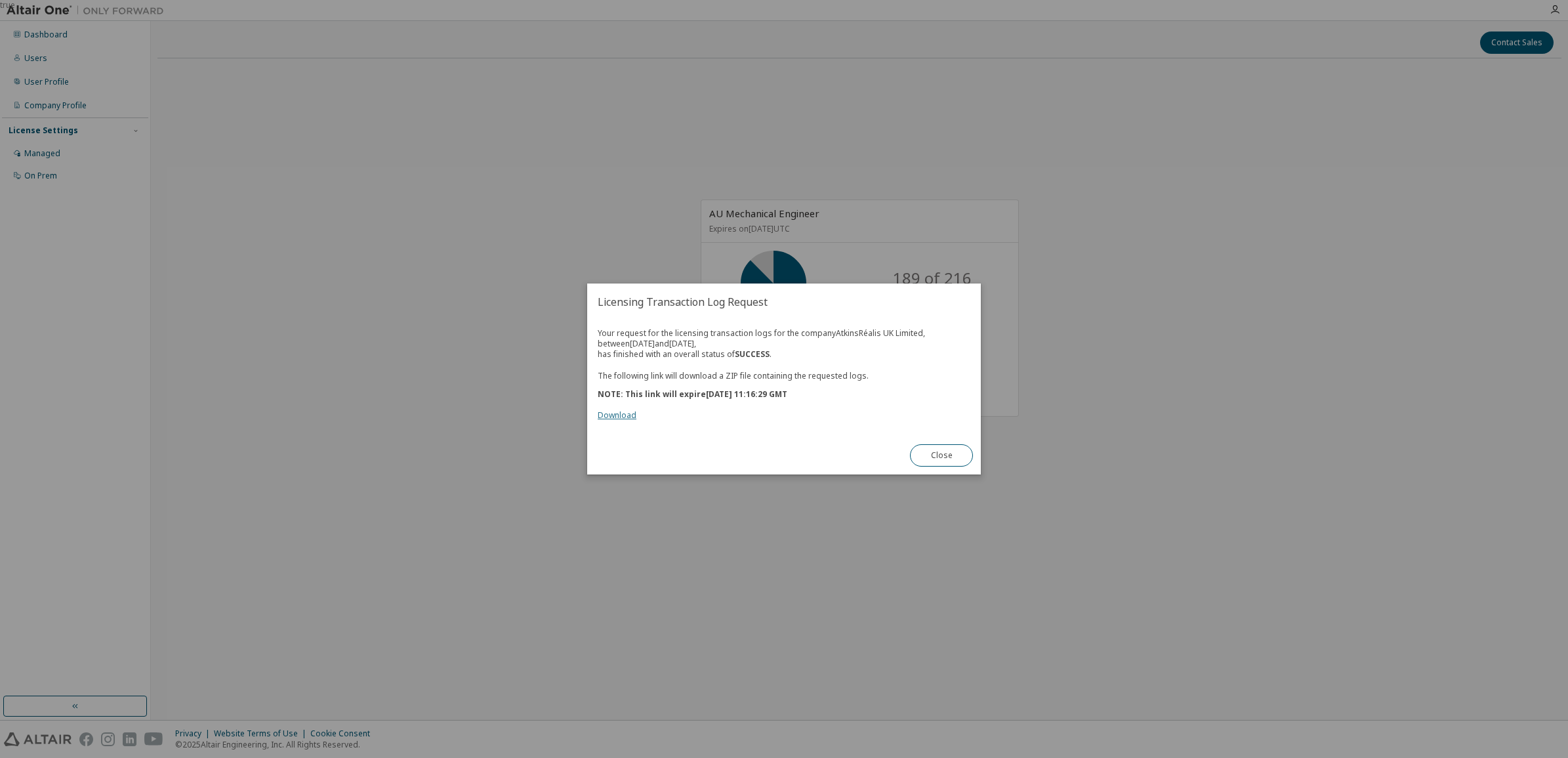
click at [624, 410] on link "Download" at bounding box center [617, 415] width 39 height 11
click at [947, 453] on button "Close" at bounding box center [942, 455] width 63 height 23
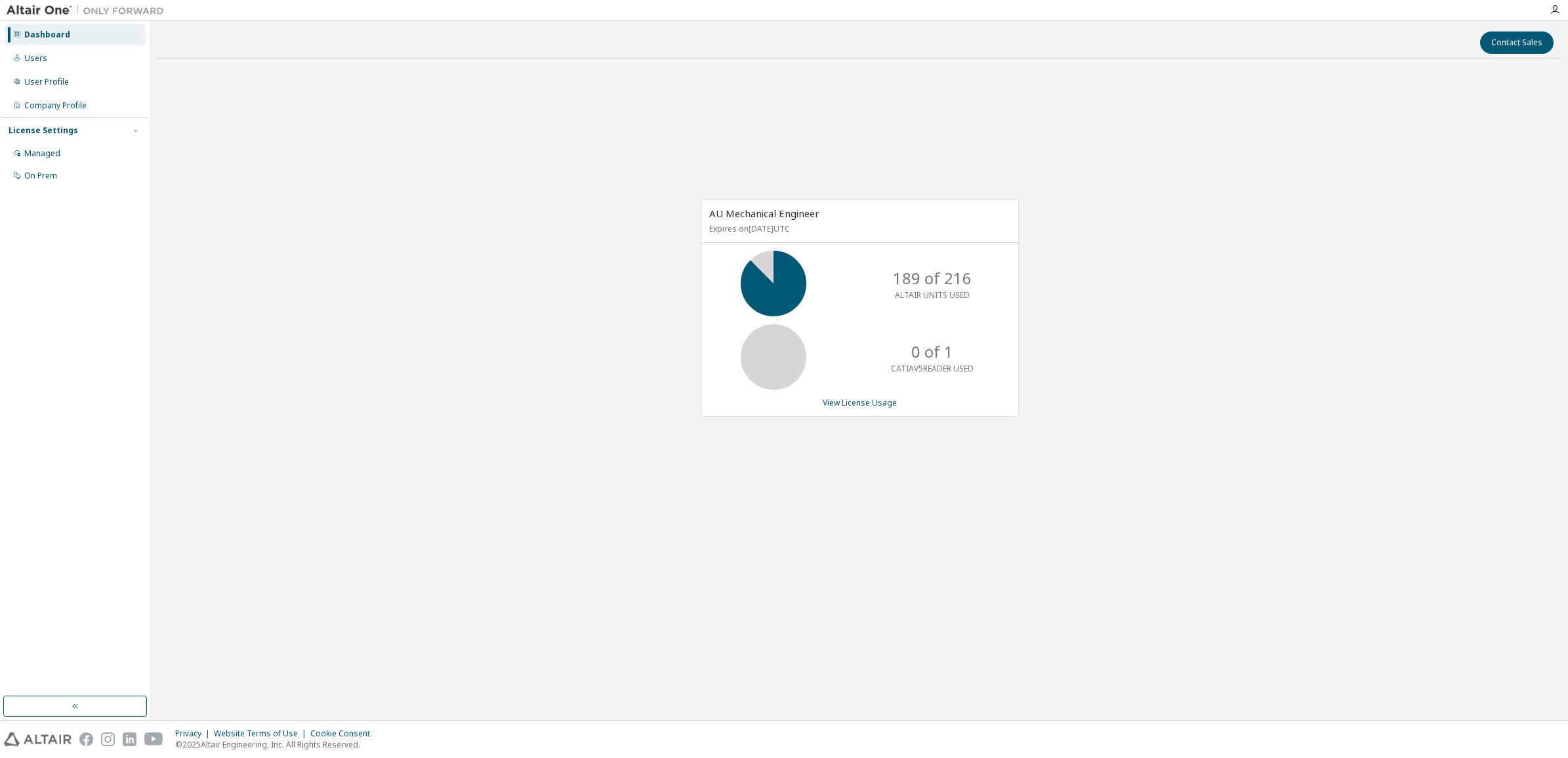
click at [943, 444] on div "AU Mechanical Engineer Expires on [DATE] UTC 189 of 216 ALTAIR UNITS USED 0 of …" at bounding box center [860, 315] width 1405 height 492
click at [871, 405] on link "View License Usage" at bounding box center [860, 402] width 74 height 11
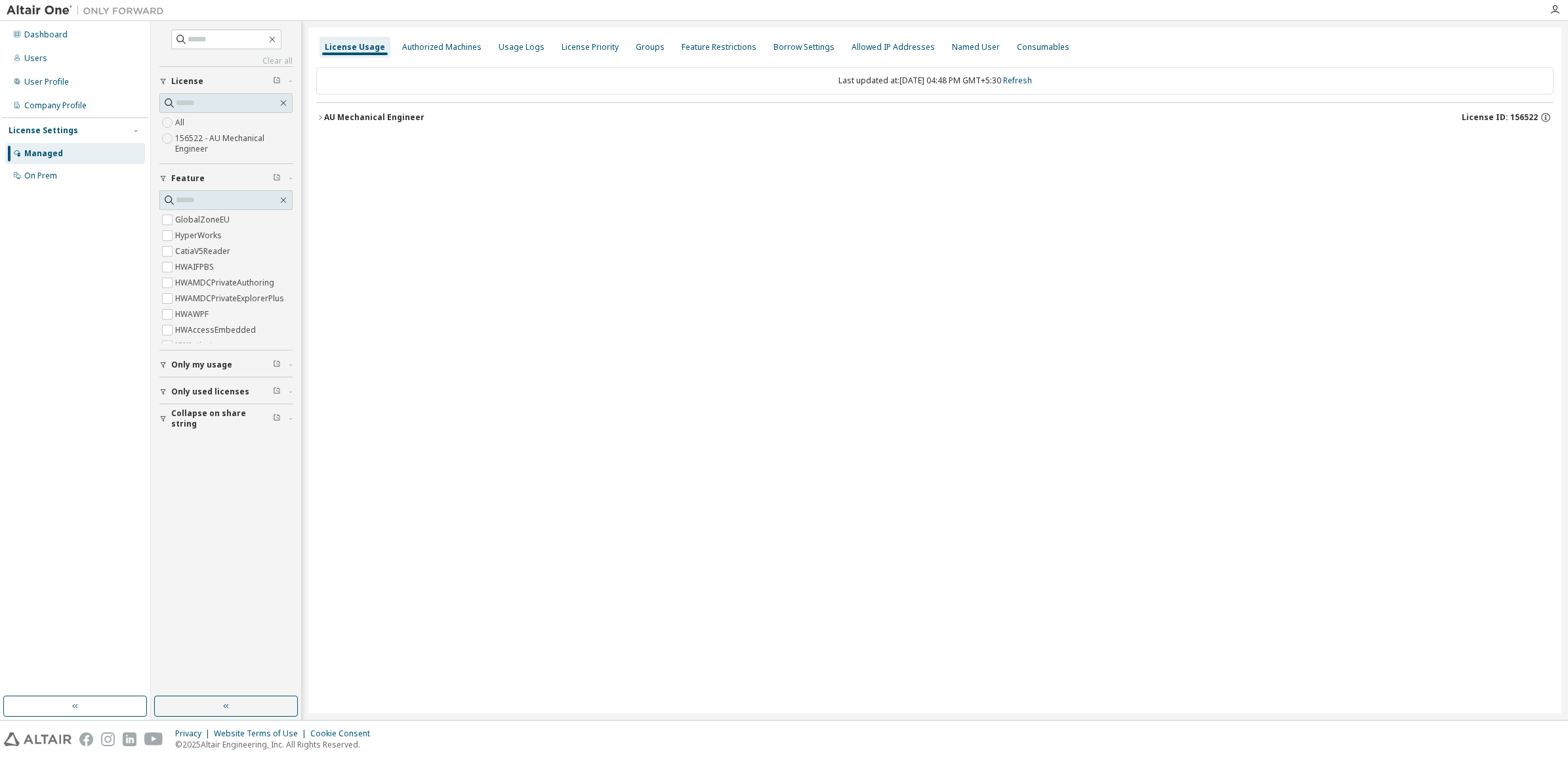
click at [162, 393] on icon "button" at bounding box center [163, 391] width 6 height 6
click at [166, 336] on button "Only used licenses" at bounding box center [225, 340] width 133 height 29
click at [281, 179] on div "Feature" at bounding box center [230, 178] width 118 height 10
click at [202, 202] on input "text" at bounding box center [226, 200] width 101 height 13
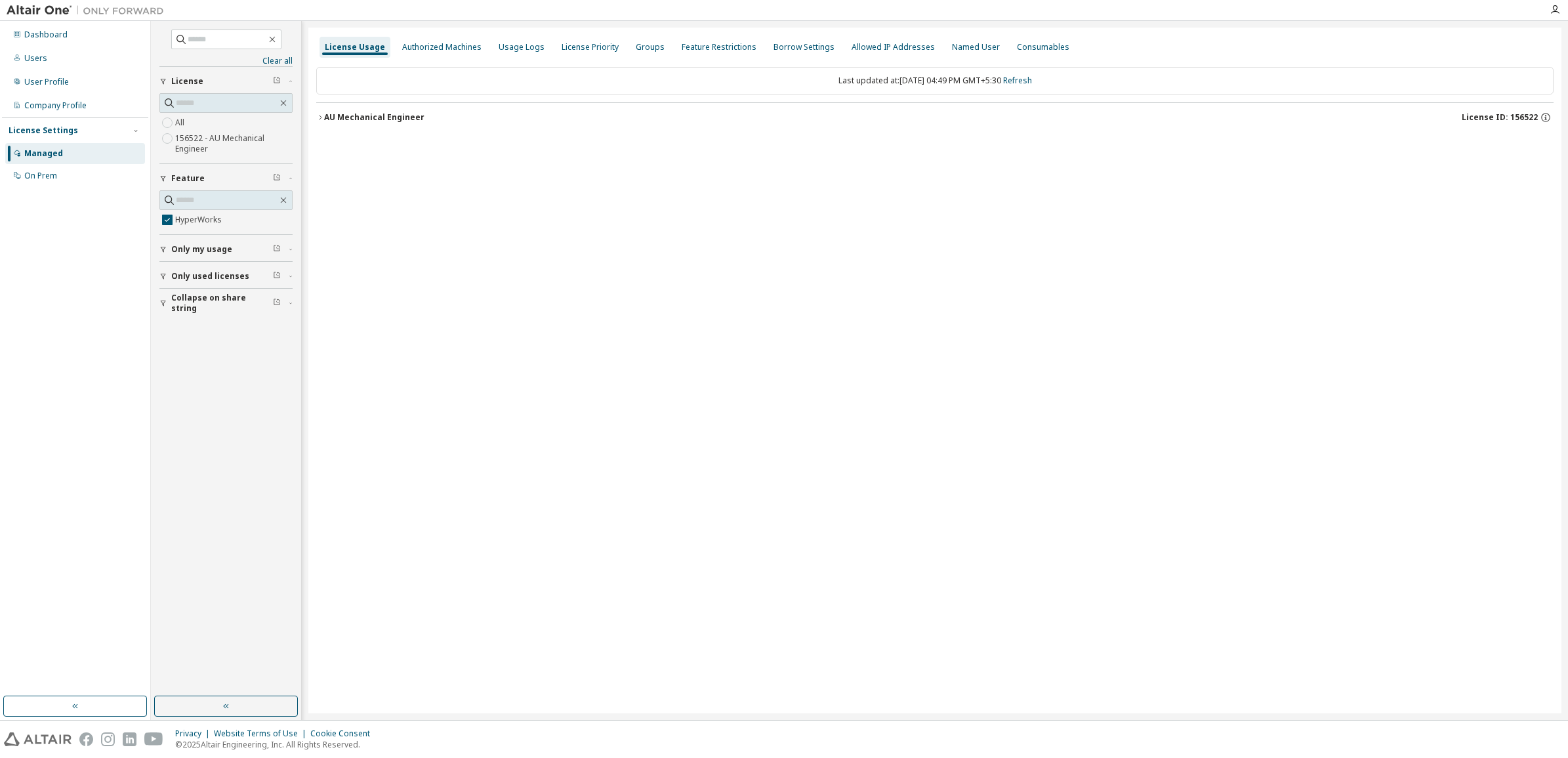
click at [396, 122] on div "AU Mechanical Engineer" at bounding box center [374, 117] width 101 height 10
click at [348, 145] on div "HyperWorks" at bounding box center [394, 144] width 118 height 12
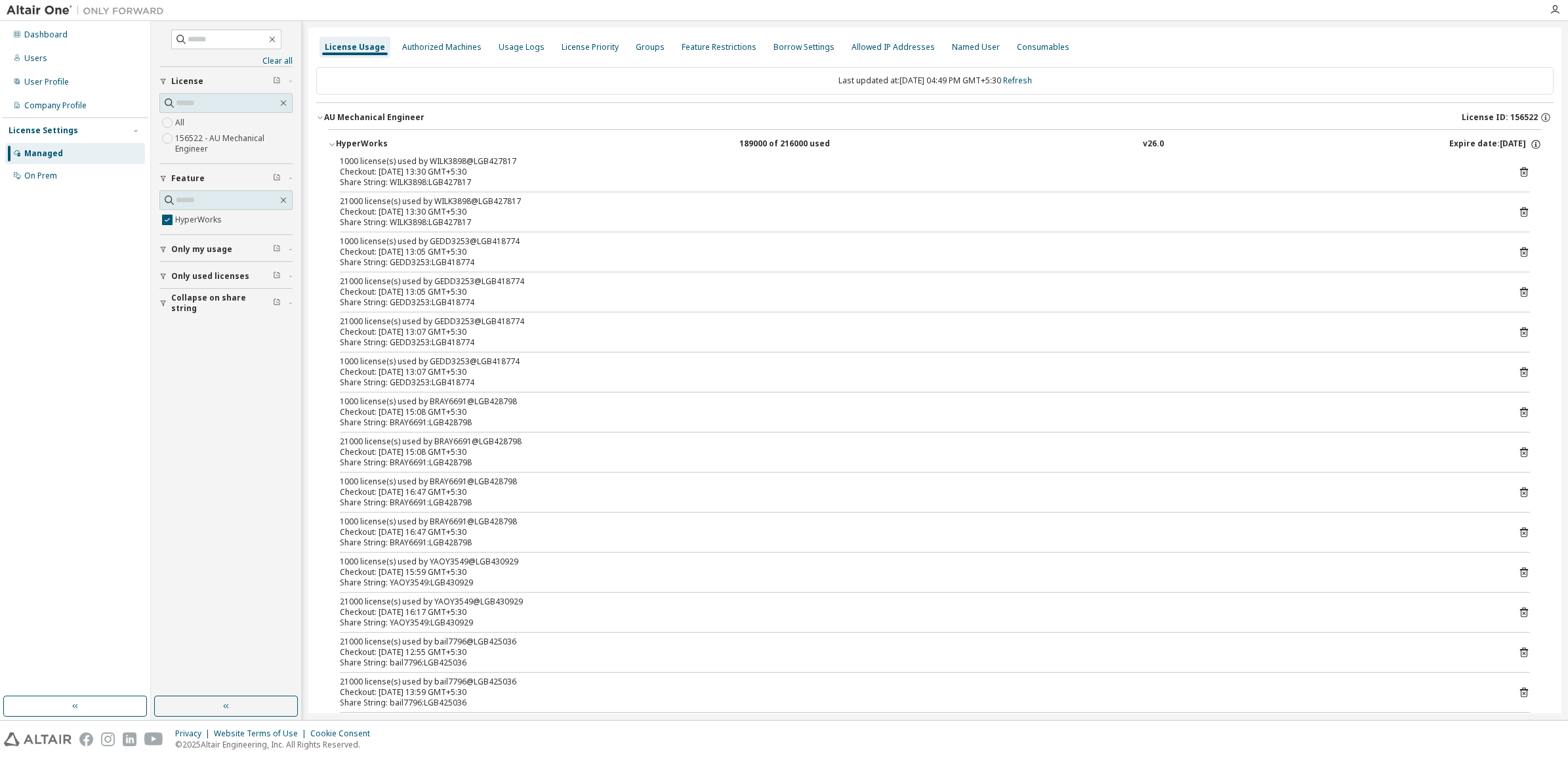
click at [336, 138] on button "HyperWorks 189000 of 216000 used v26.0 Expire date: [DATE]" at bounding box center [935, 144] width 1214 height 29
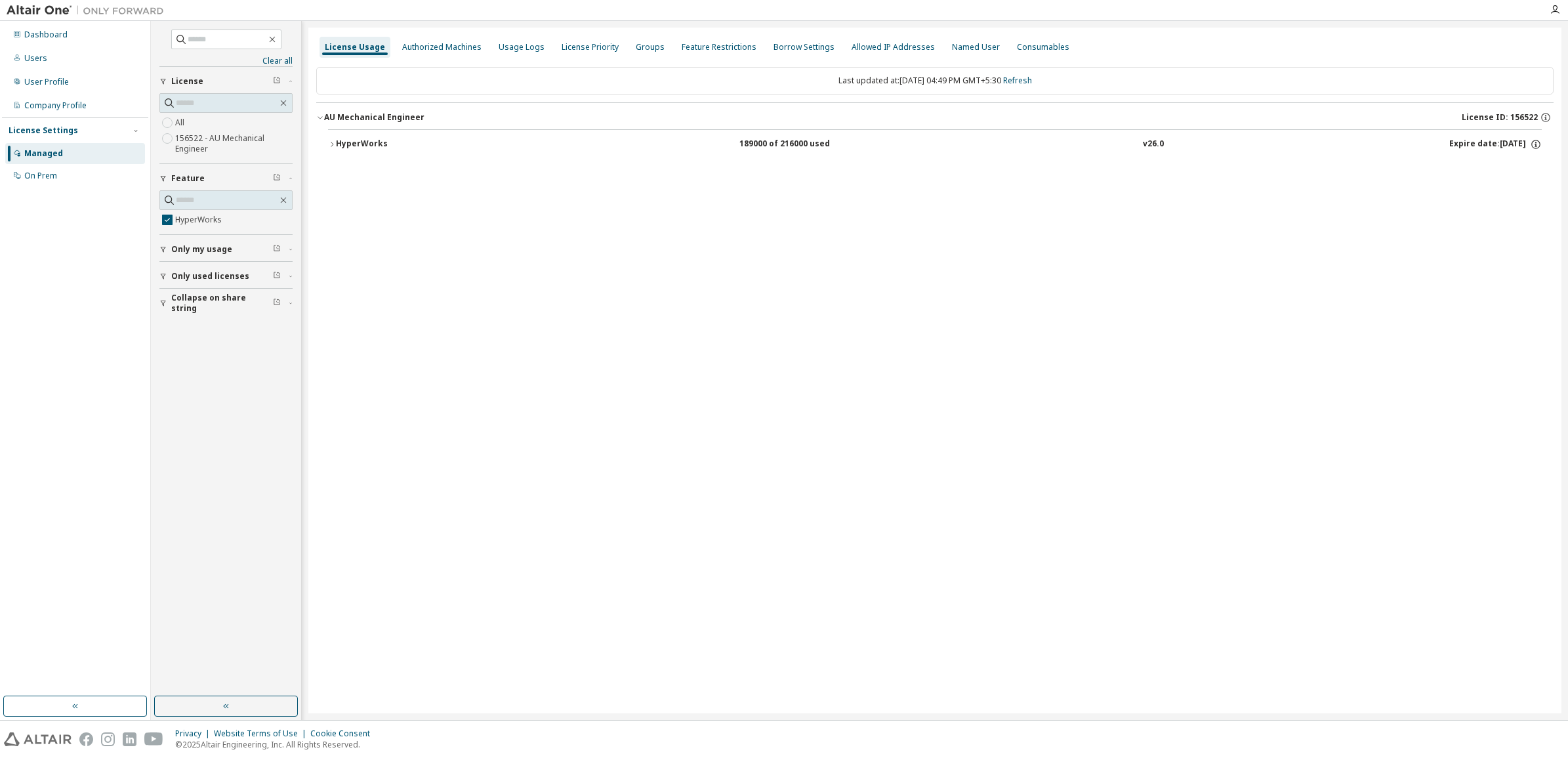
click at [782, 164] on div "Last updated at: [DATE] 04:49 PM GMT+5:30 Refresh AU Mechanical Engineer Licens…" at bounding box center [935, 115] width 1238 height 113
click at [787, 154] on button "HyperWorks 189000 of 216000 used v26.0 Expire date: [DATE]" at bounding box center [935, 144] width 1214 height 29
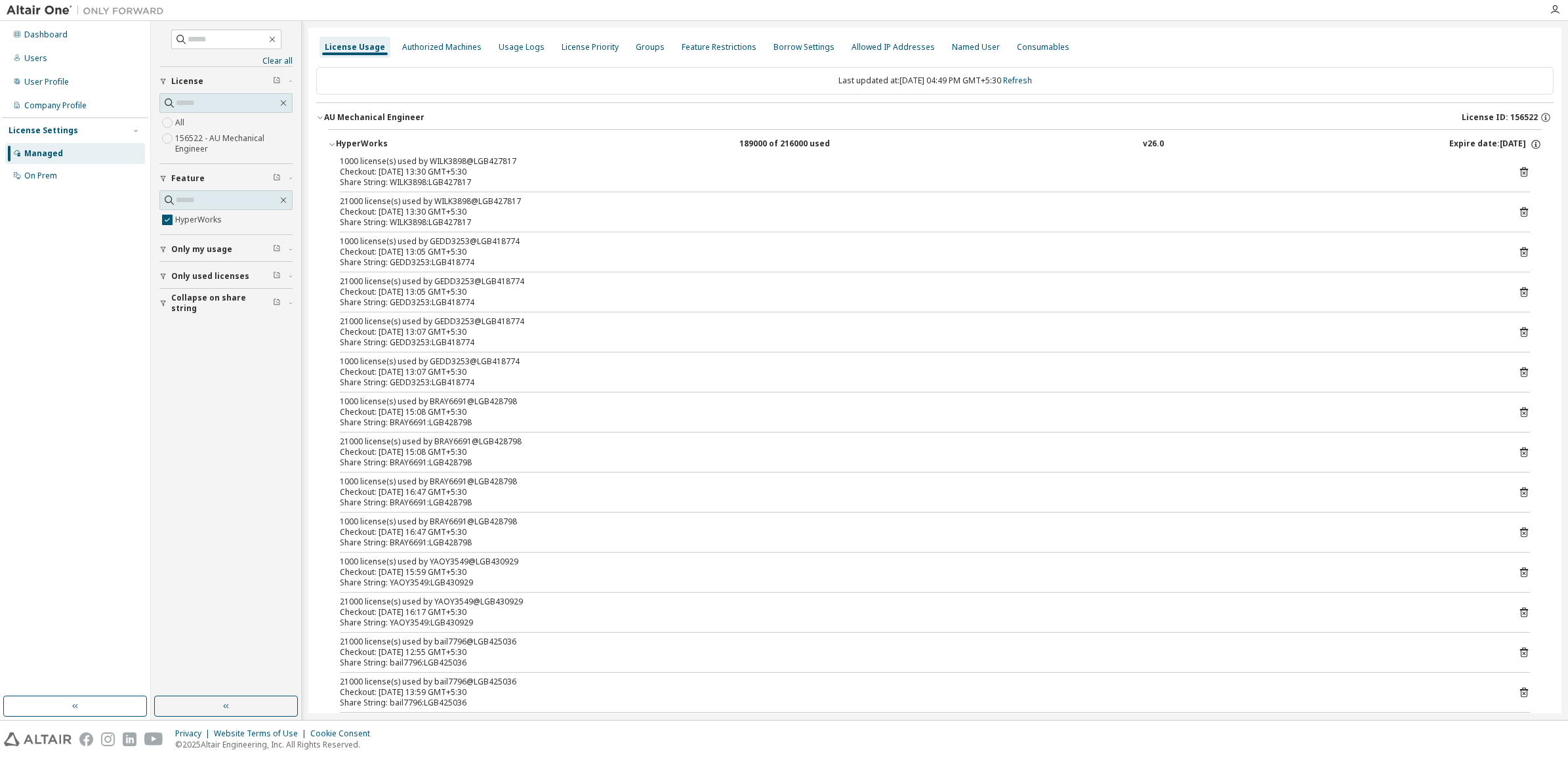
click at [787, 148] on div "189000 of 216000 used" at bounding box center [798, 144] width 118 height 12
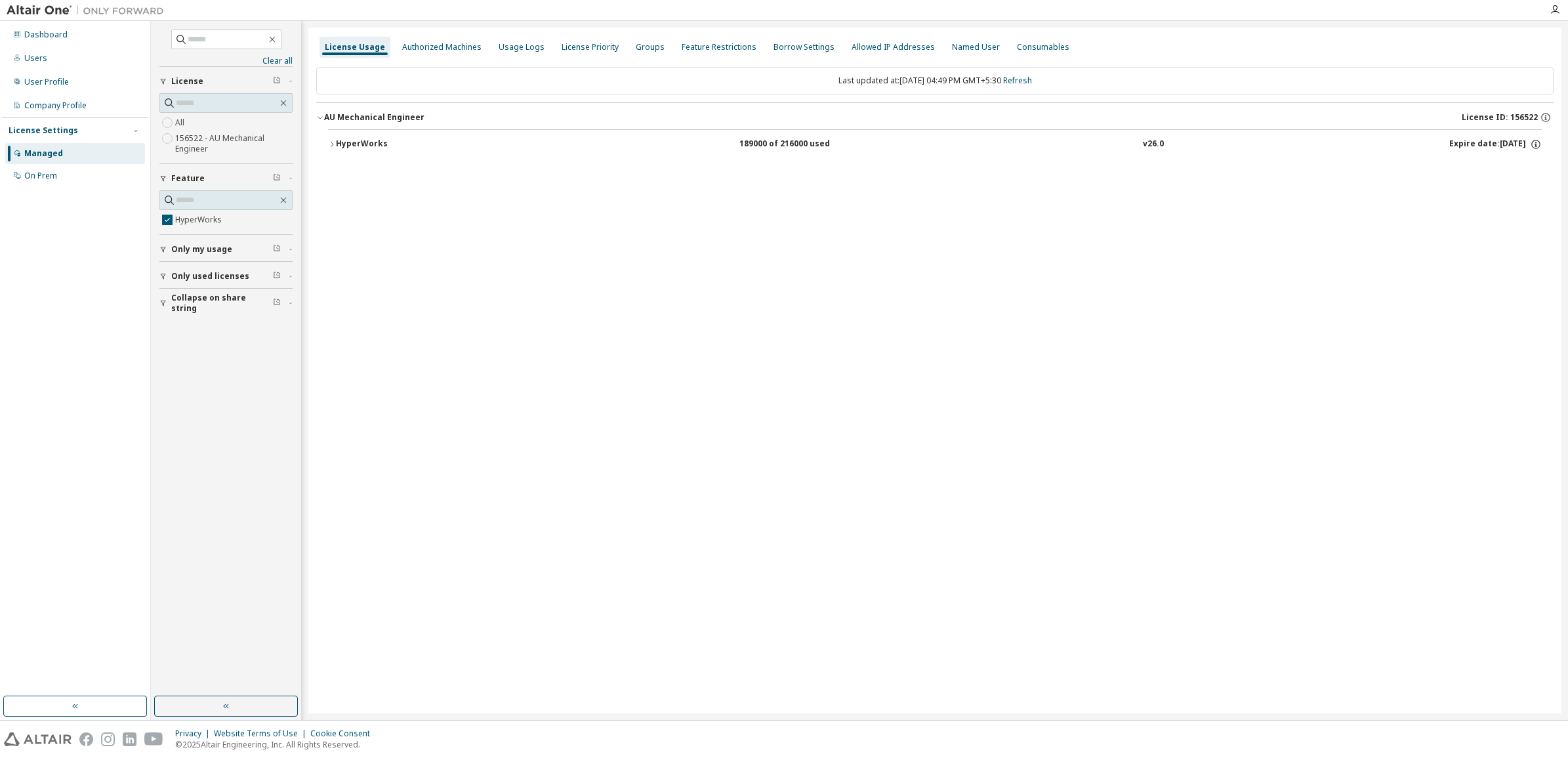
click at [228, 131] on label "156522 - AU Mechanical Engineer" at bounding box center [234, 143] width 118 height 27
click at [50, 39] on div "Dashboard" at bounding box center [46, 35] width 43 height 10
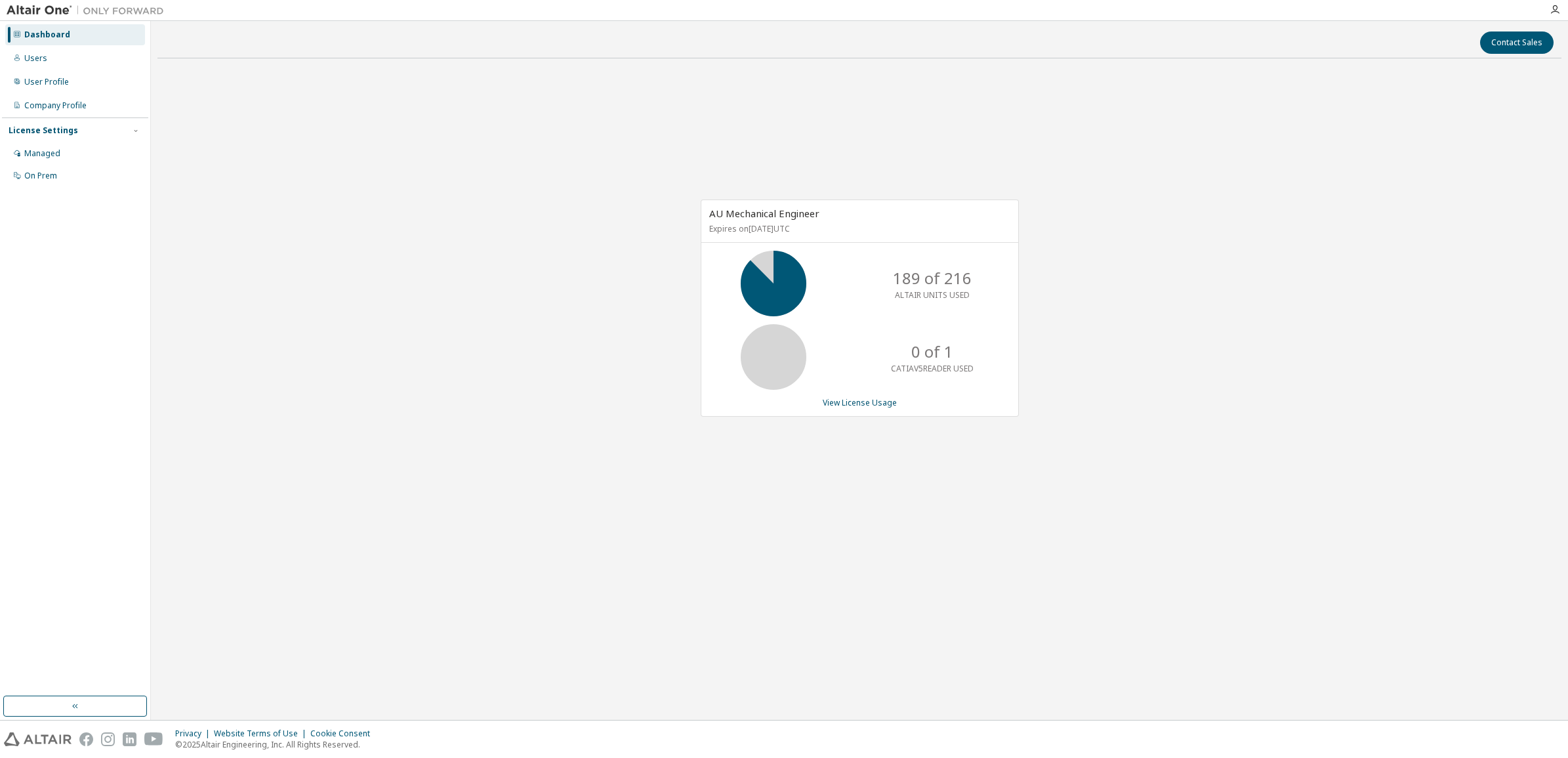
click at [684, 491] on div "AU Mechanical Engineer Expires on [DATE] UTC 189 of 216 ALTAIR UNITS USED 0 of …" at bounding box center [860, 315] width 1405 height 492
